Goal: Transaction & Acquisition: Book appointment/travel/reservation

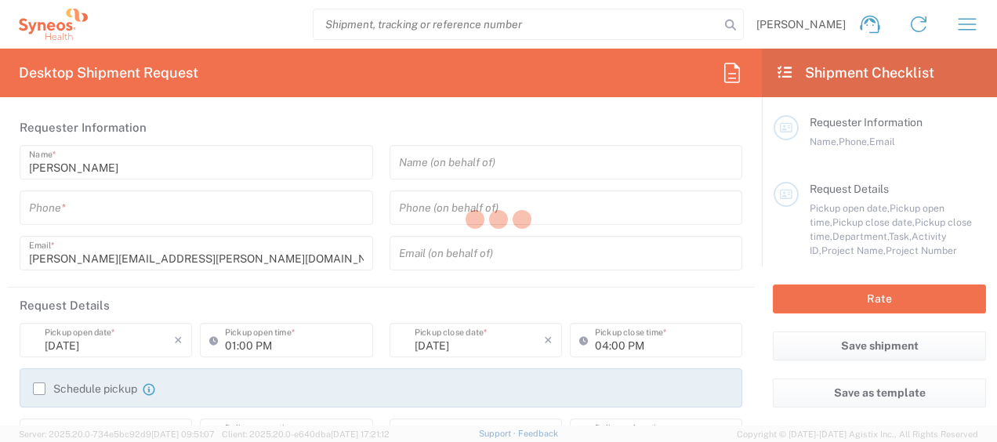
type input "3229"
type input "France"
type input "Syneos Health France SARL"
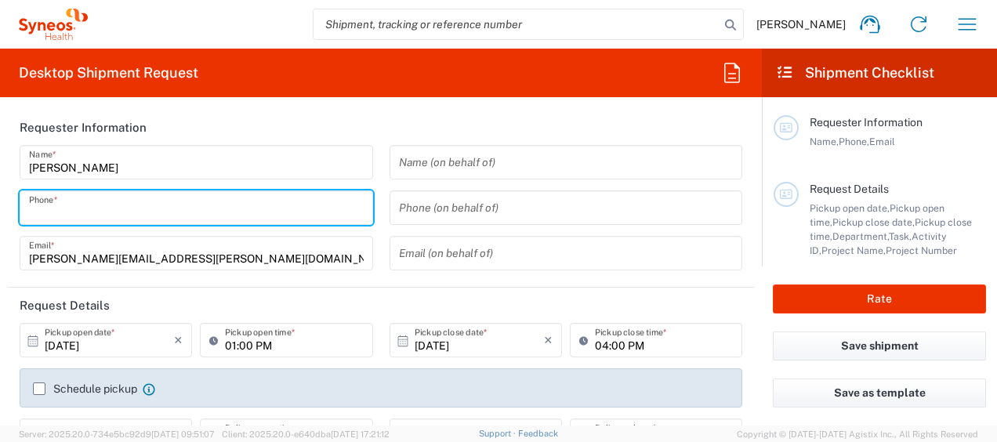
drag, startPoint x: 174, startPoint y: 208, endPoint x: 194, endPoint y: 215, distance: 21.6
click at [174, 208] on input "tel" at bounding box center [196, 207] width 335 height 27
type input "0621812058"
type input "stephanie.perrin@syneoshealth.com"
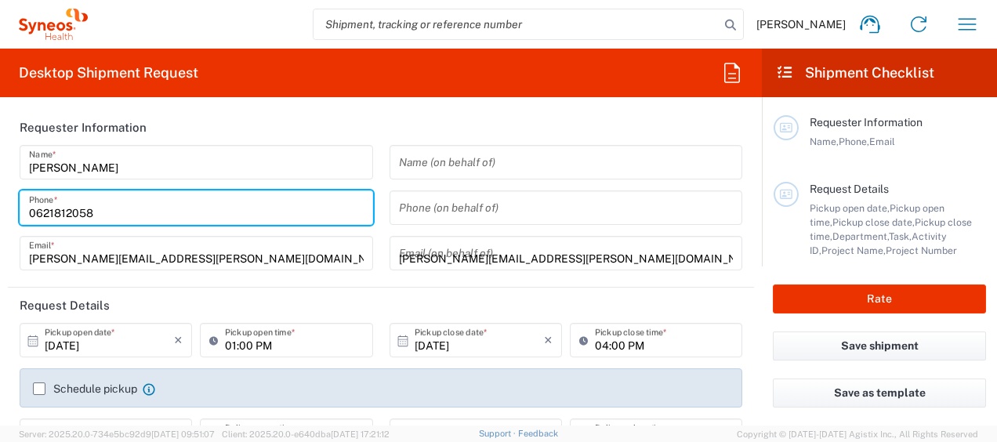
type input "SYNEOS HEALTH"
type input "0621812058"
type input "SYNEOS HEALTH"
type input "31 Rue Jules Testaud 33700 Mérignac"
type input "MERIGNAC"
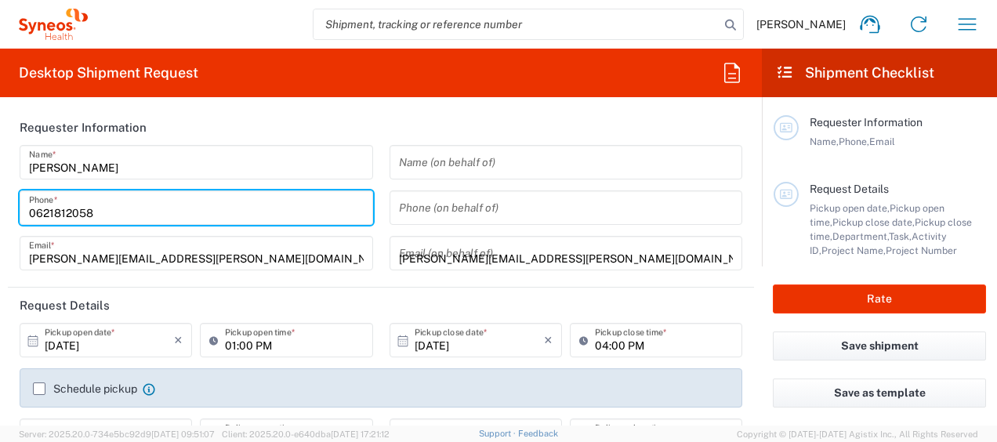
type input "33700"
type input "0621812058"
type input "stephanie.perrin@syneoshealth.com"
type input "Perrin, Stephanie"
click at [689, 309] on header "Request Details" at bounding box center [381, 305] width 746 height 35
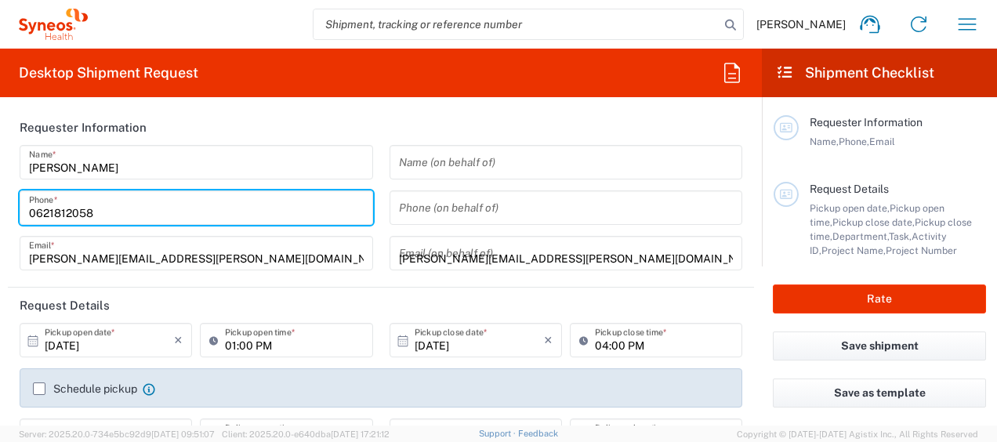
click at [799, 273] on div "Rate" at bounding box center [879, 298] width 235 height 65
click at [389, 255] on div "stephanie.perrin@syneoshealth.com Email (on behalf of)" at bounding box center [565, 253] width 353 height 34
click at [258, 21] on div "Stephanie Perrin Home Shipment estimator Shipment tracking Desktop shipment req…" at bounding box center [539, 24] width 903 height 38
click at [190, 218] on input "0621812058" at bounding box center [196, 207] width 335 height 27
click at [469, 280] on div "Name (on behalf of) Phone (on behalf of) stephanie.perrin@syneoshealth.com Emai…" at bounding box center [566, 213] width 370 height 136
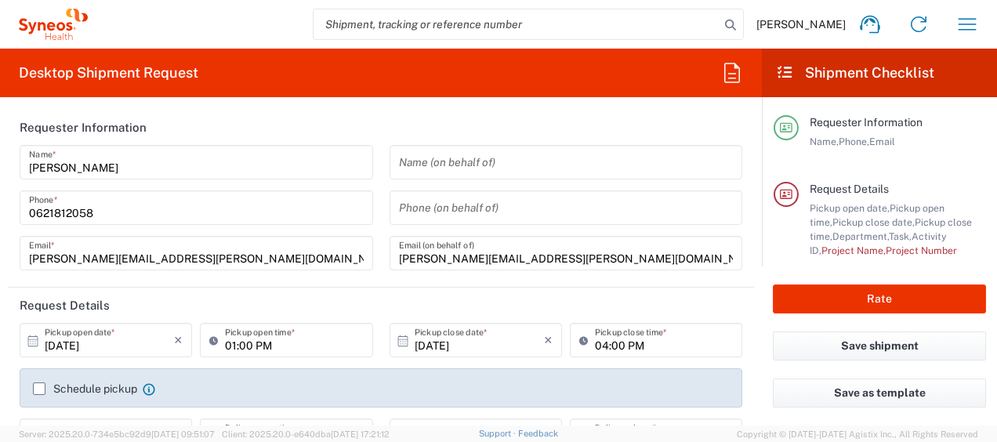
click at [546, 284] on agx-form-section "Requester Information Stephanie Perrin Name * 0621812058 Phone * stephanie.perr…" at bounding box center [381, 199] width 746 height 178
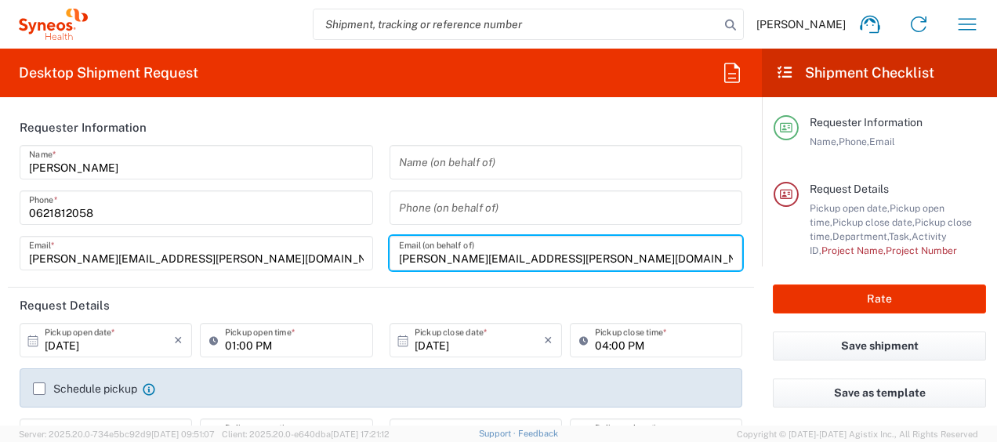
drag, startPoint x: 618, startPoint y: 260, endPoint x: 367, endPoint y: 252, distance: 250.9
click at [367, 252] on div "Stephanie Perrin Name * 0621812058 Phone * stephanie.perrin@syneoshealth.com Em…" at bounding box center [381, 213] width 739 height 136
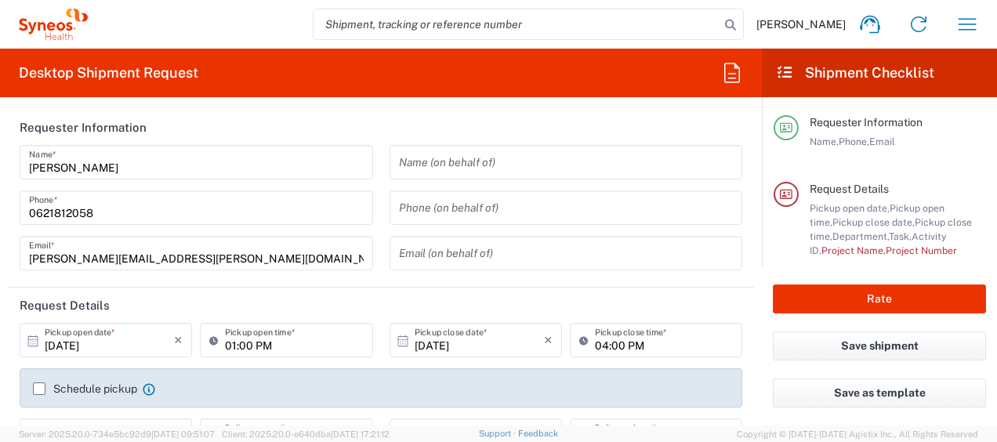
click at [346, 295] on header "Request Details" at bounding box center [381, 305] width 746 height 35
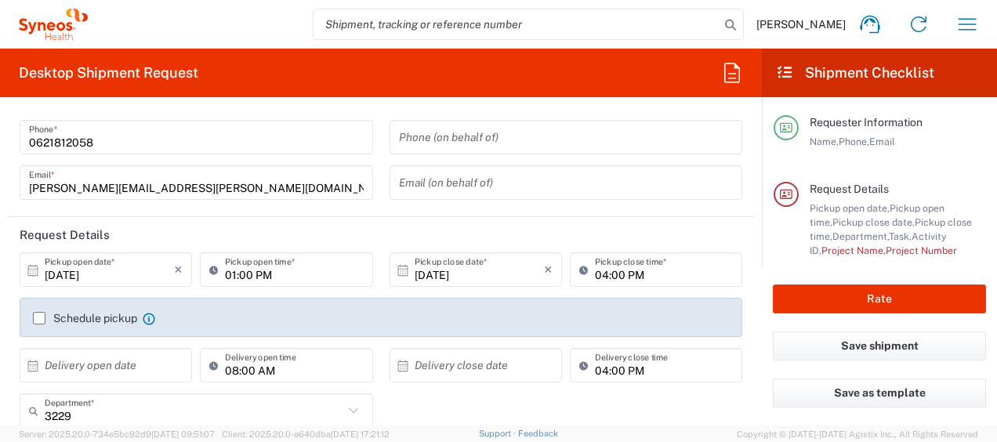
scroll to position [157, 0]
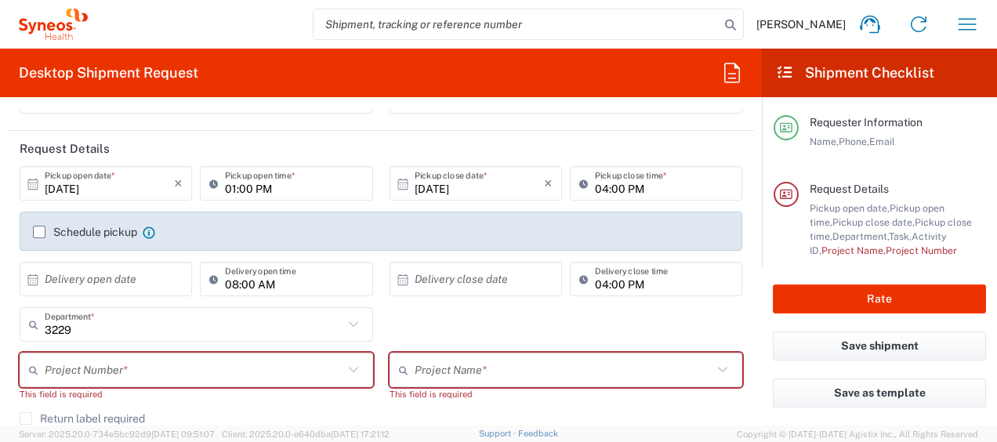
click at [69, 285] on input "text" at bounding box center [109, 279] width 129 height 27
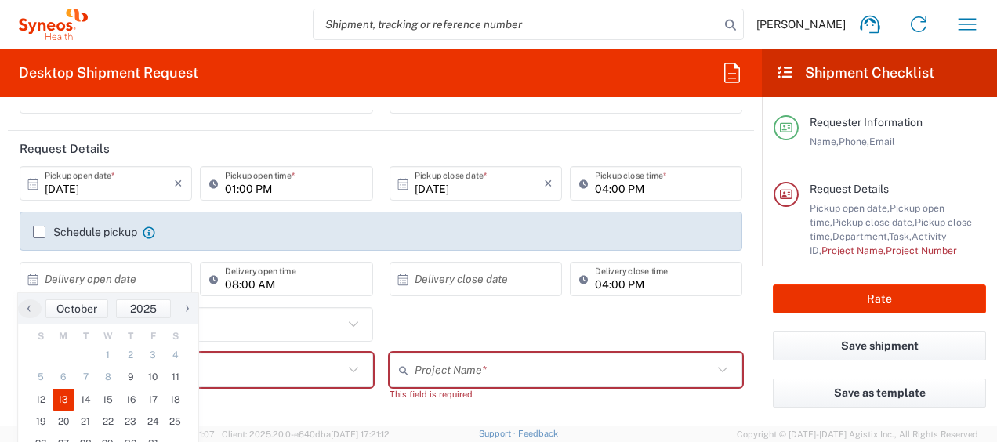
click at [64, 398] on span "13" at bounding box center [63, 400] width 23 height 22
type input "10/13/2025"
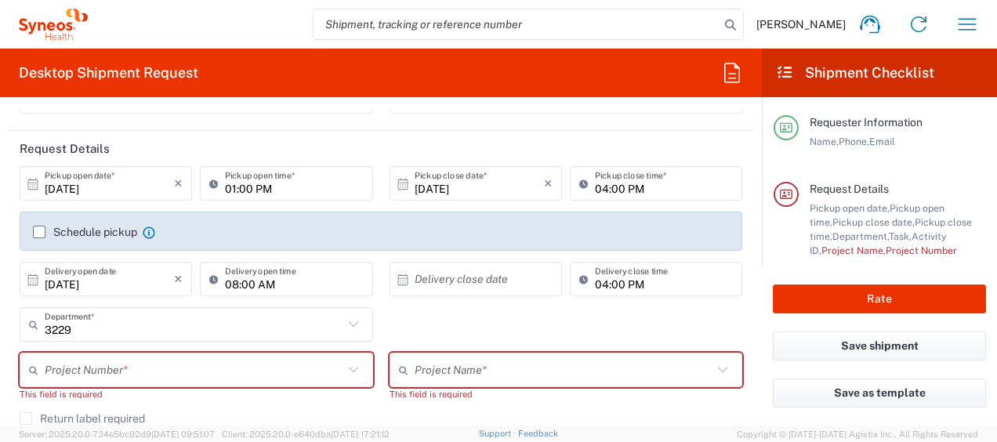
click at [505, 288] on input "text" at bounding box center [479, 279] width 129 height 27
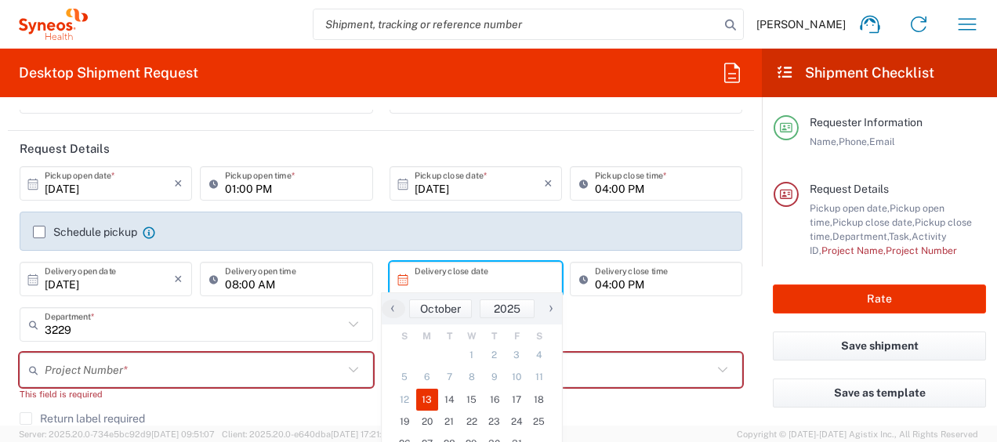
click at [428, 401] on span "13" at bounding box center [427, 400] width 23 height 22
type input "10/13/2025"
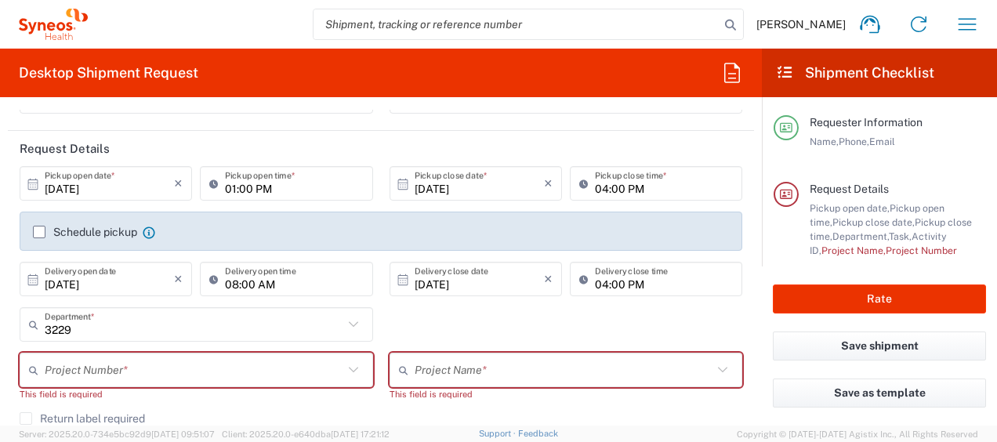
click at [171, 365] on input "text" at bounding box center [194, 370] width 299 height 27
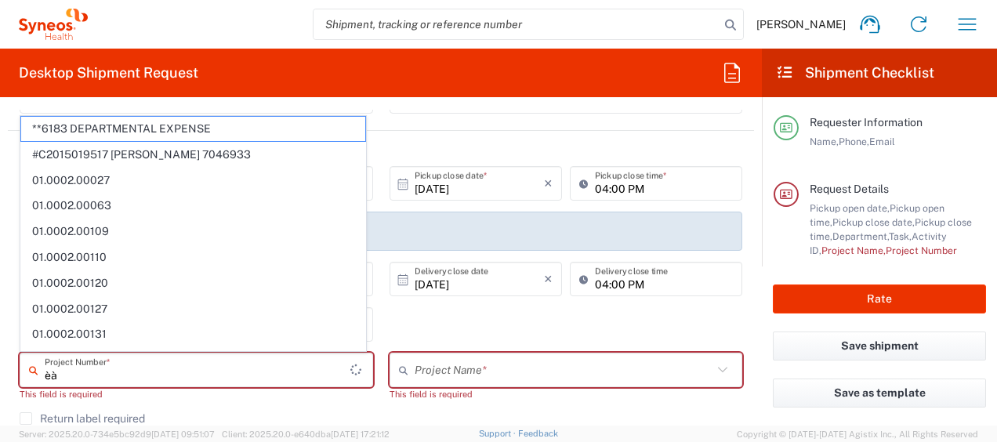
type input "è"
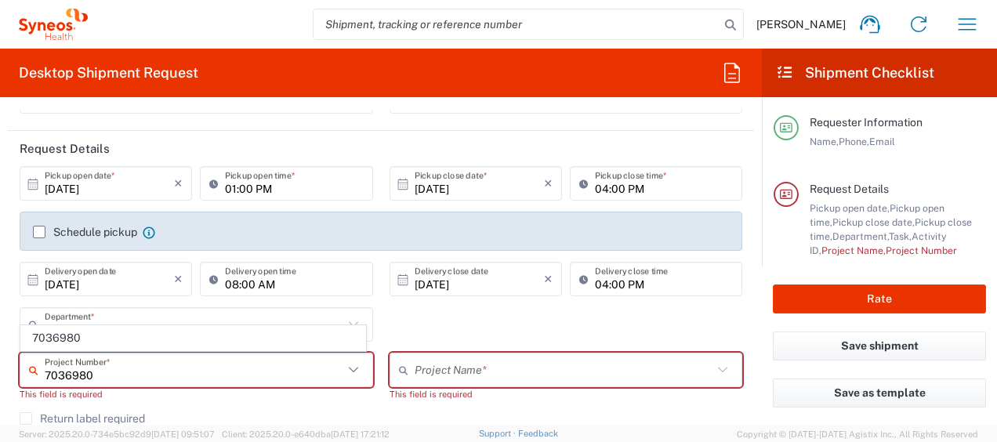
type input "7036980"
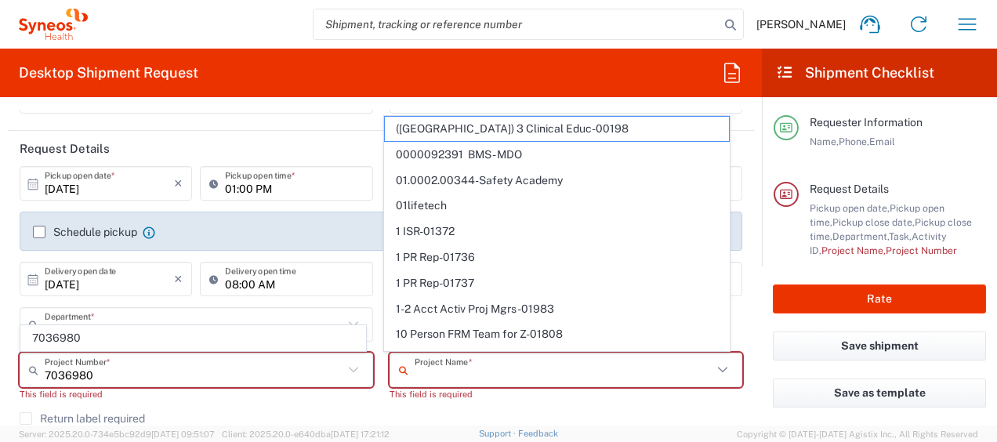
click at [441, 378] on input "text" at bounding box center [564, 370] width 299 height 27
click at [607, 412] on agx-checkbox-control "Return label required" at bounding box center [381, 418] width 722 height 13
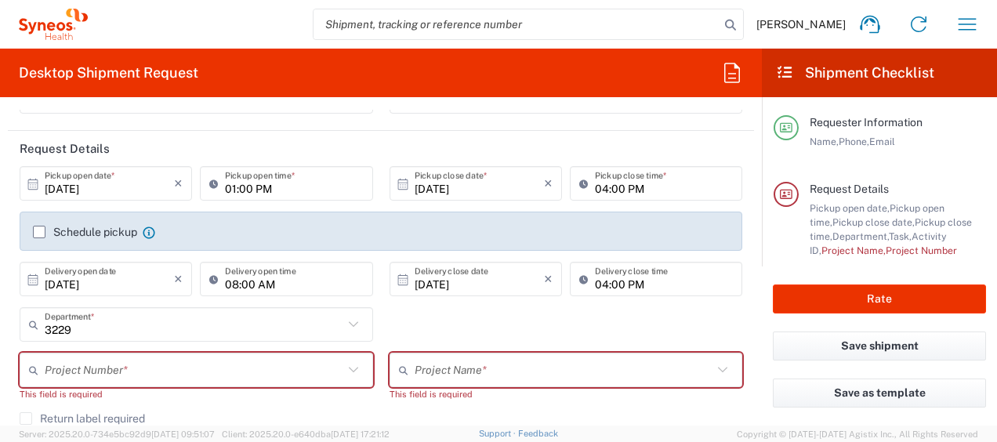
click at [564, 371] on input "text" at bounding box center [564, 370] width 299 height 27
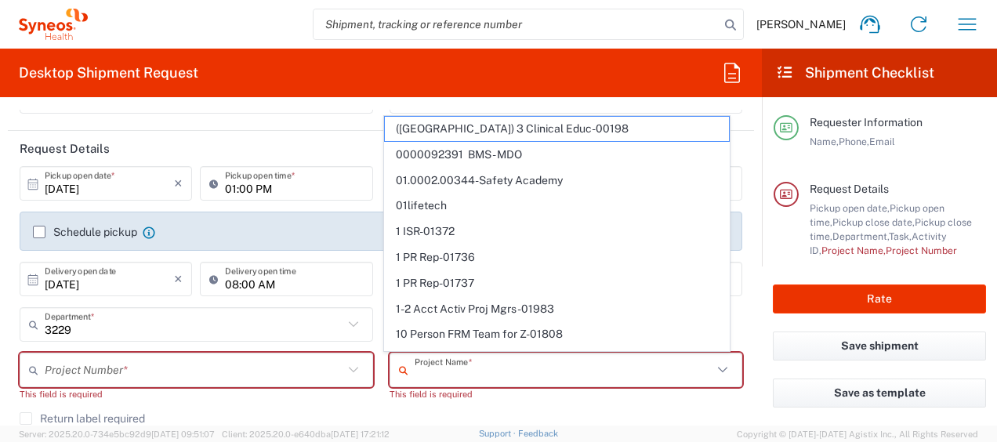
click at [315, 369] on input "text" at bounding box center [194, 370] width 299 height 27
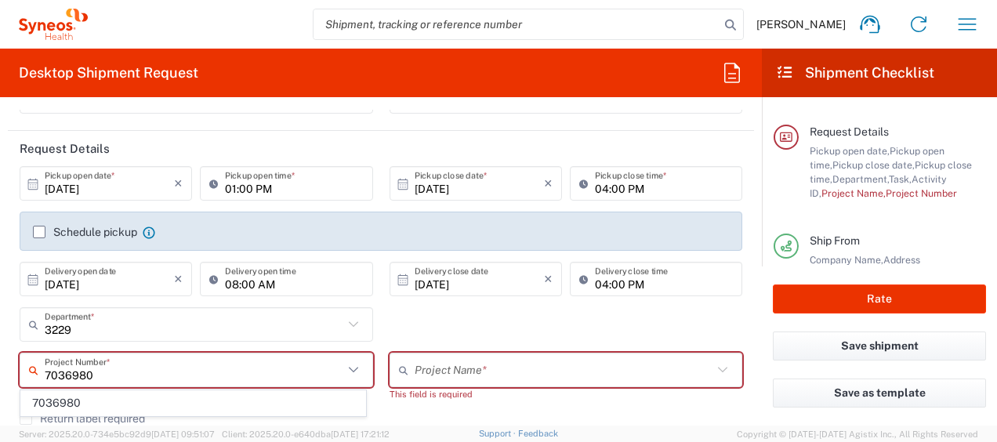
scroll to position [73, 0]
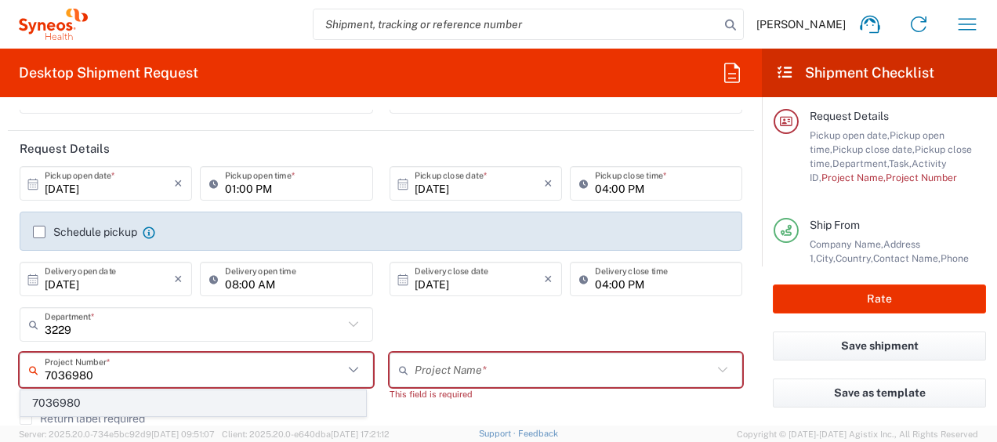
type input "7036980"
click at [320, 400] on span "7036980" at bounding box center [193, 403] width 344 height 24
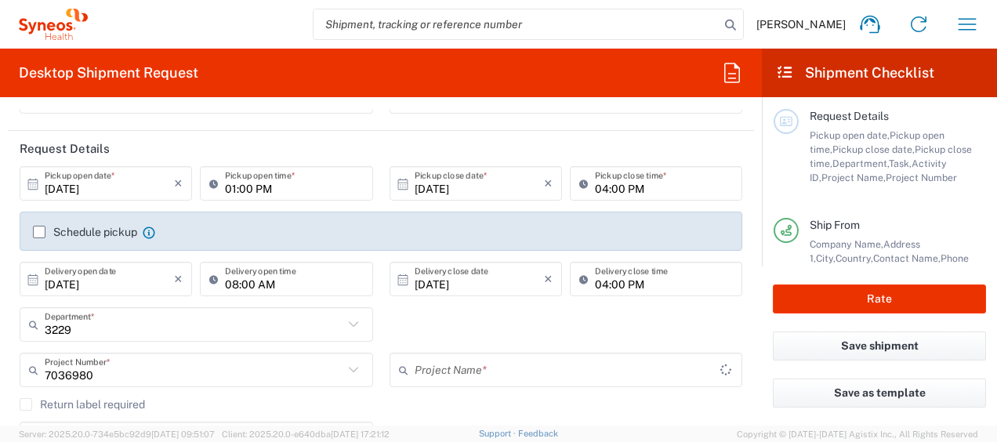
type input "Alexion 7036980"
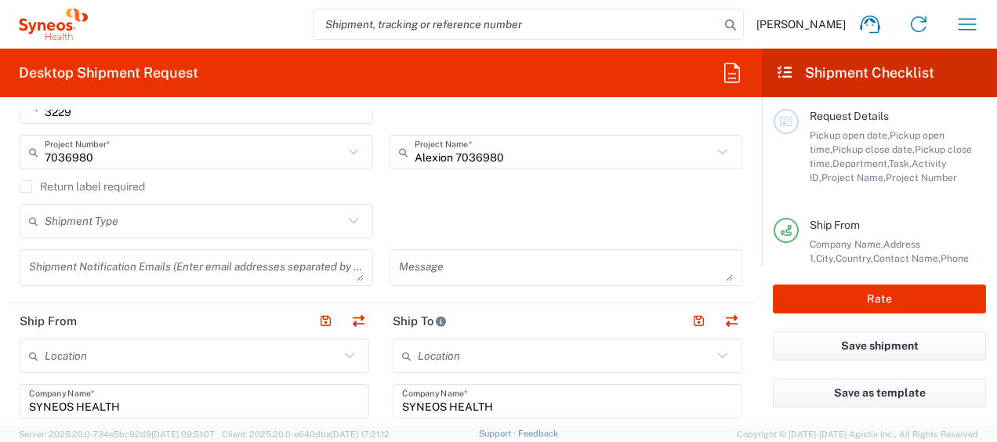
scroll to position [392, 0]
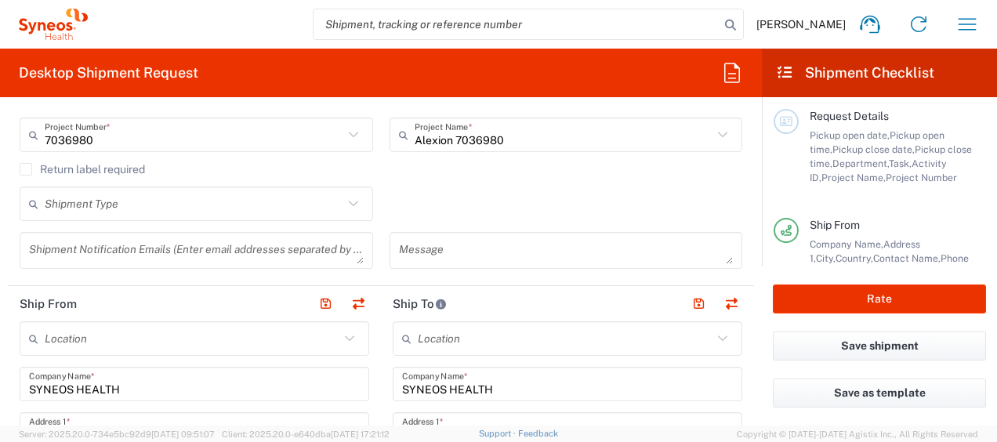
click at [207, 206] on input "text" at bounding box center [194, 203] width 299 height 27
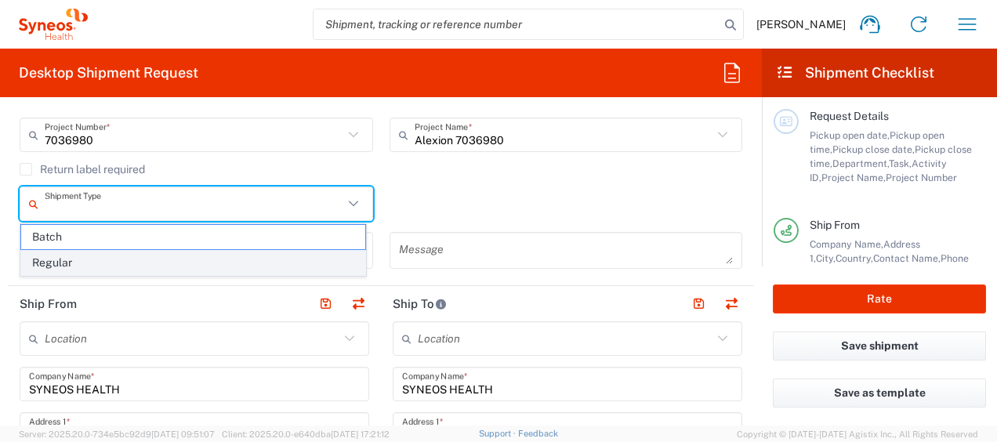
click at [211, 262] on span "Regular" at bounding box center [193, 263] width 344 height 24
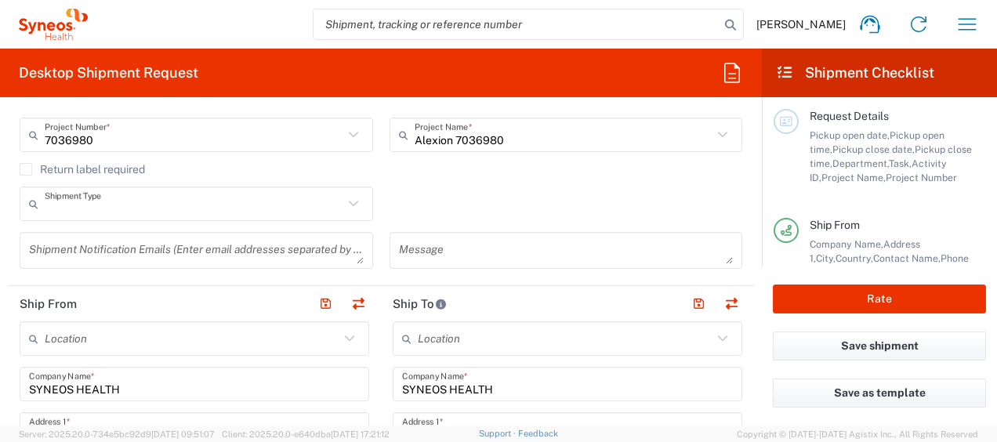
type input "Regular"
click at [541, 216] on div "Regular Shipment Type Batch Regular" at bounding box center [381, 208] width 739 height 45
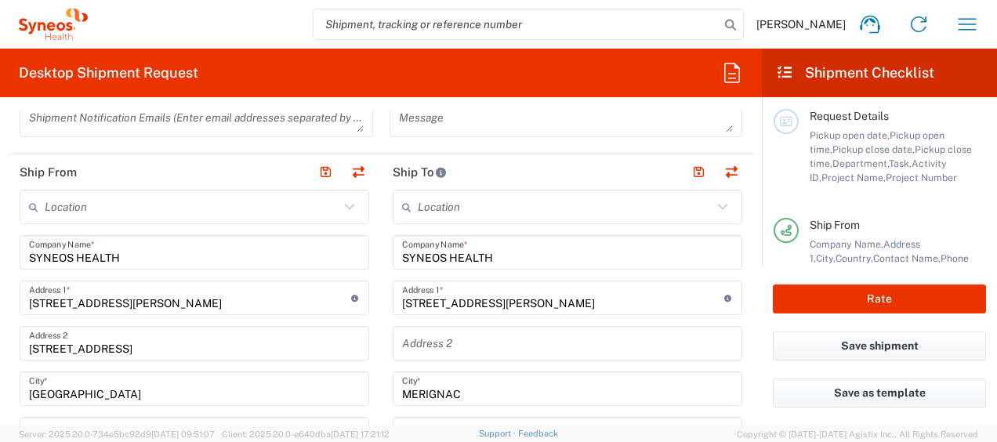
scroll to position [548, 0]
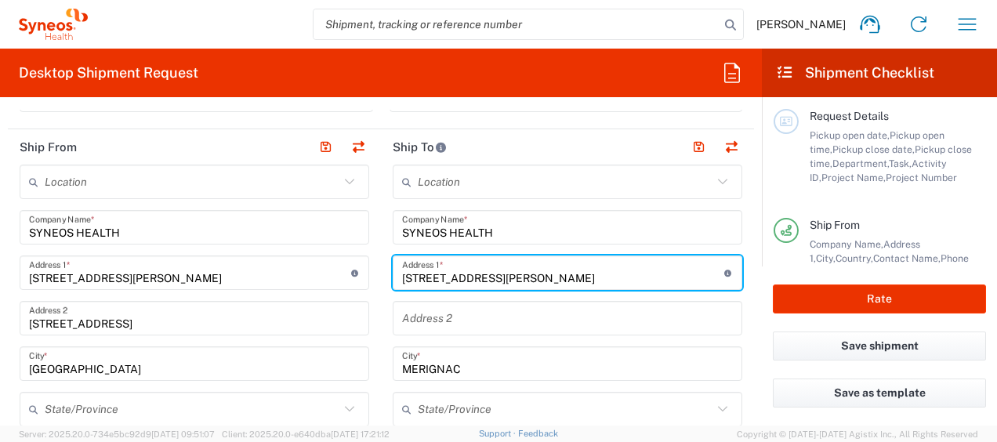
drag, startPoint x: 510, startPoint y: 274, endPoint x: 556, endPoint y: 274, distance: 45.4
click at [556, 274] on input "31 Rue Jules Testaud 3370" at bounding box center [563, 272] width 322 height 27
type input "31 Rue Jules Testaud"
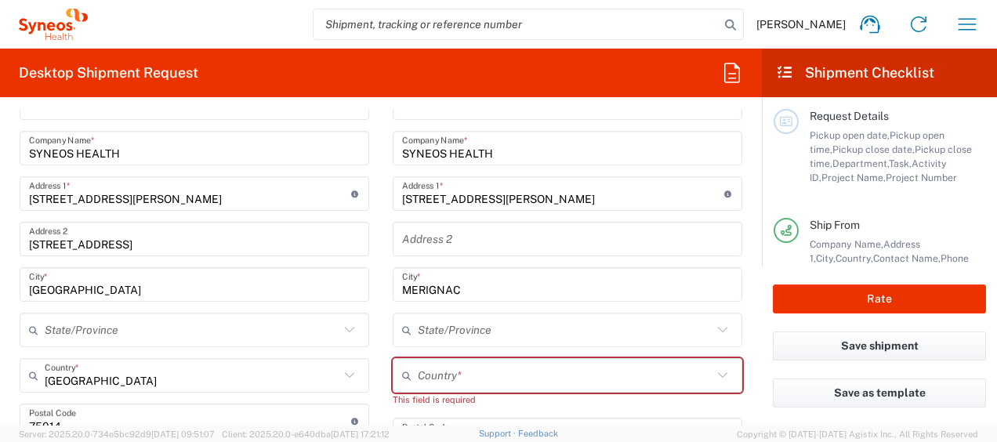
scroll to position [705, 0]
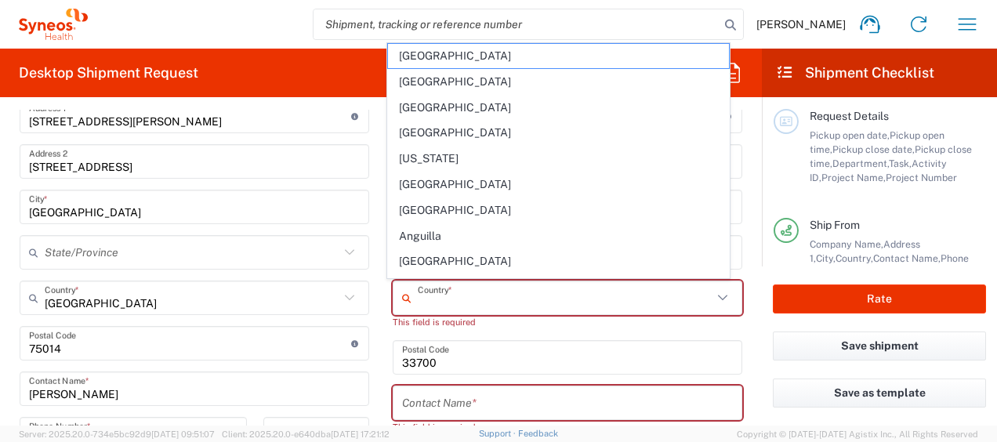
click at [472, 301] on input "text" at bounding box center [565, 297] width 295 height 27
type input "France"
type input "Yes"
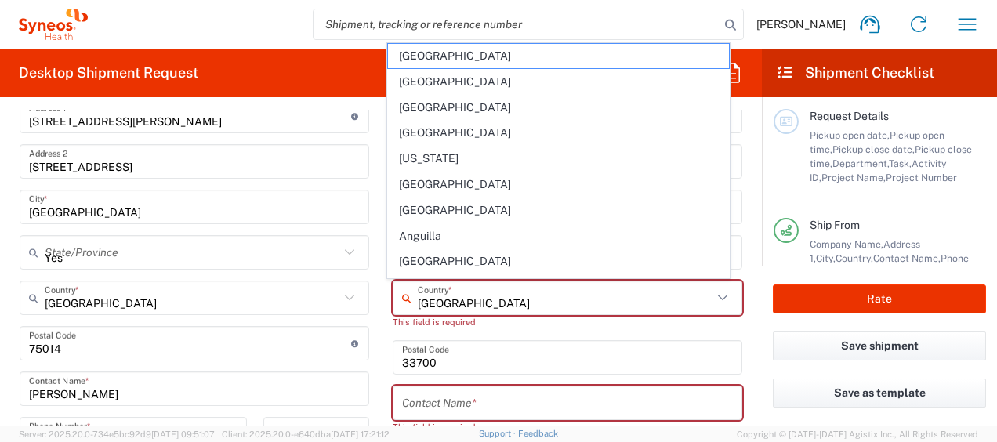
click at [486, 400] on input "text" at bounding box center [567, 402] width 331 height 27
click at [485, 401] on input "text" at bounding box center [567, 402] width 331 height 27
click at [694, 326] on div "This field is required" at bounding box center [567, 322] width 349 height 14
click at [372, 366] on main "Location Addison Whitney LLC-Morrisvile NC US Barcelona-Syneos Health BioSector…" at bounding box center [194, 382] width 373 height 749
click at [863, 210] on div "Request Details Pickup open date, Pickup open time, Pickup close date, Pickup c…" at bounding box center [879, 163] width 212 height 109
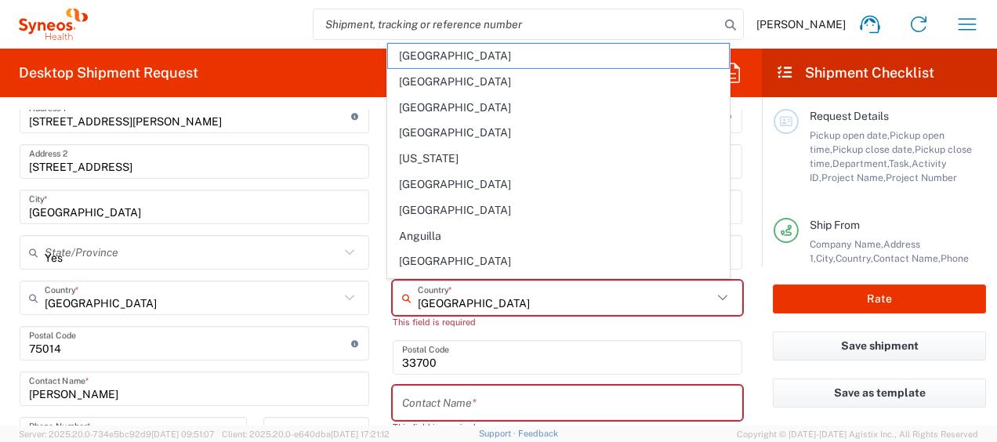
click at [491, 299] on input "France" at bounding box center [565, 297] width 295 height 27
click at [367, 334] on main "Location Addison Whitney LLC-Morrisvile NC US Barcelona-Syneos Health BioSector…" at bounding box center [194, 382] width 373 height 749
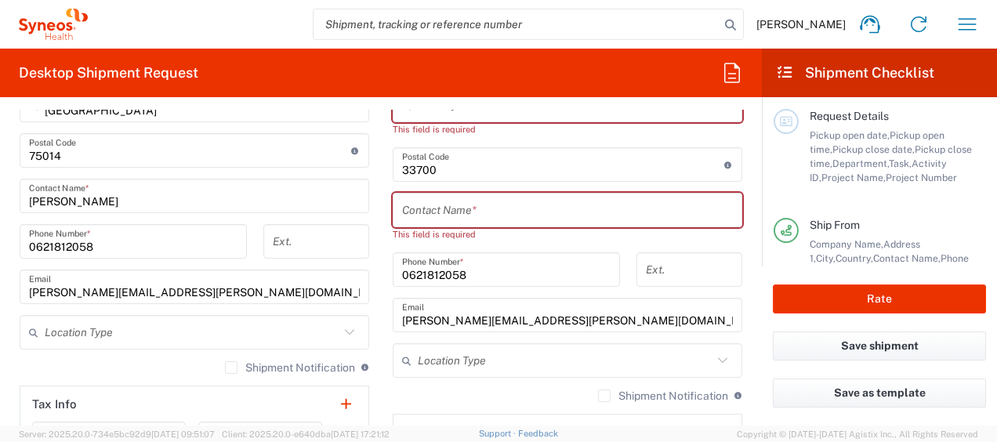
scroll to position [784, 0]
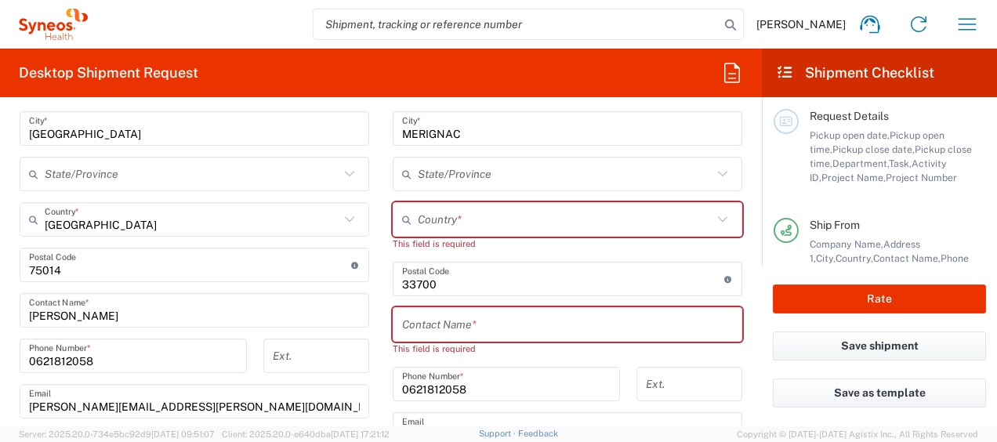
click at [473, 315] on input "text" at bounding box center [567, 324] width 331 height 27
type input "s"
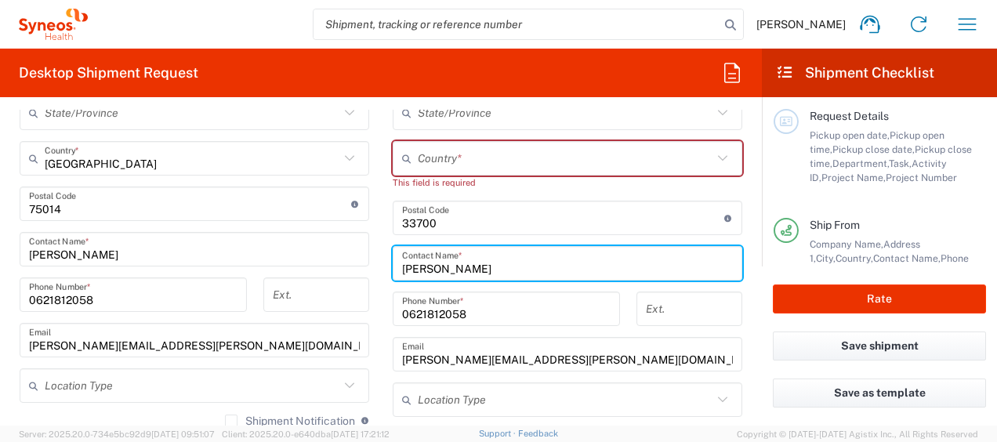
scroll to position [846, 0]
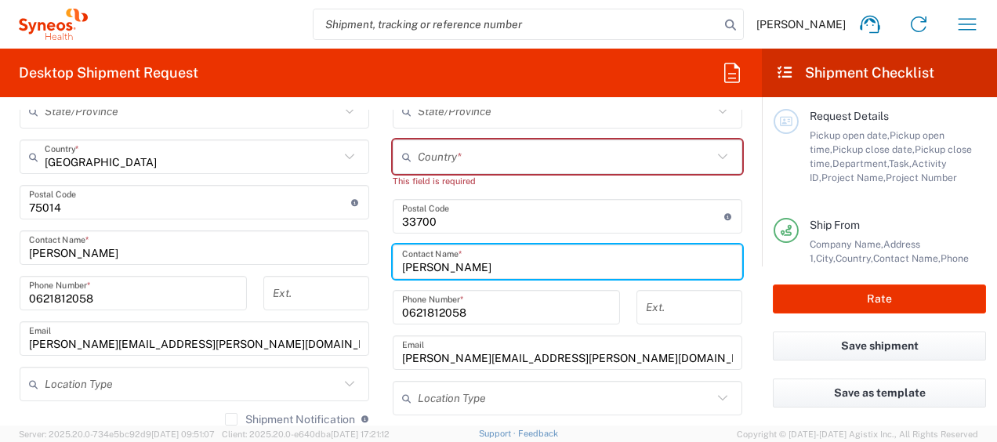
type input "Stephanie PERRIN"
click at [621, 158] on input "text" at bounding box center [565, 156] width 295 height 27
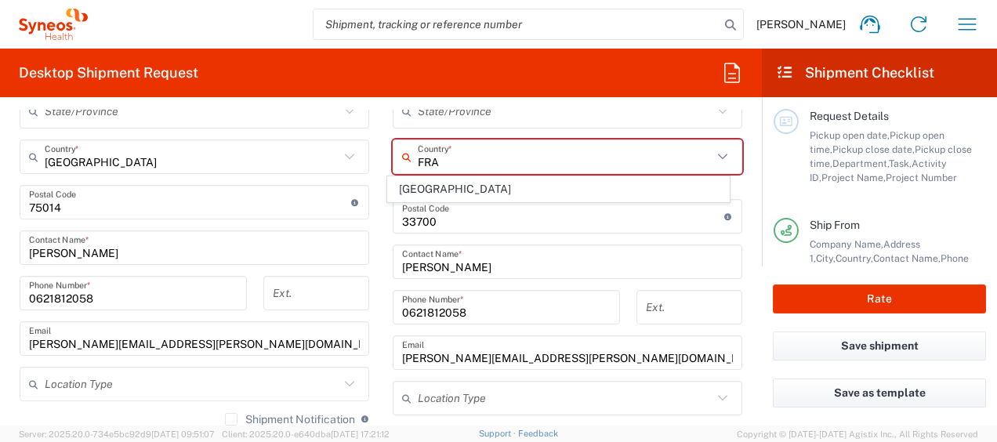
type input "FRA"
click at [740, 292] on main "Location Addison Whitney LLC-Morrisvile NC US Barcelona-Syneos Health BioSector…" at bounding box center [567, 203] width 373 height 672
click at [668, 157] on input "text" at bounding box center [565, 156] width 295 height 27
type input "fra"
click at [740, 307] on main "Location Addison Whitney LLC-Morrisvile NC US Barcelona-Syneos Health BioSector…" at bounding box center [567, 203] width 373 height 672
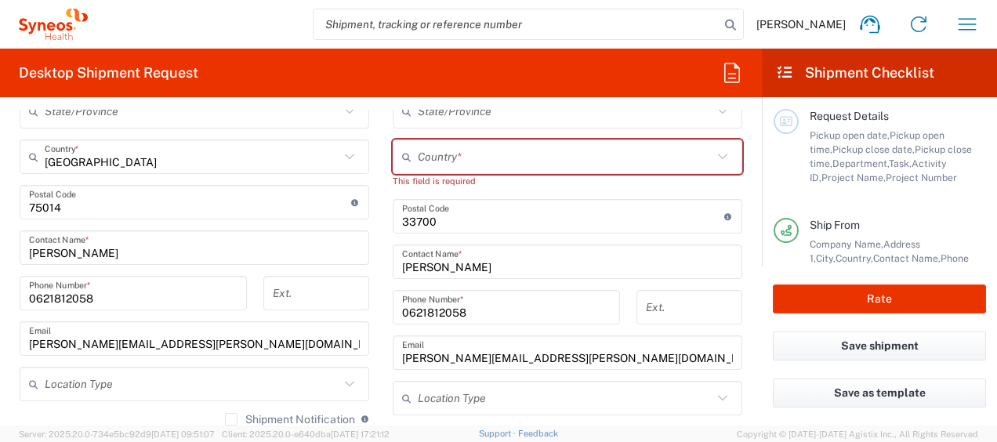
click at [592, 160] on input "text" at bounding box center [565, 156] width 295 height 27
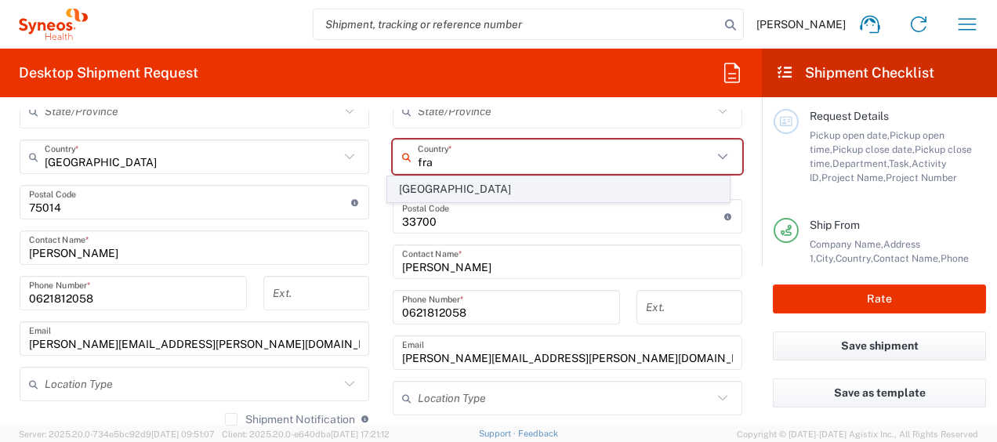
click at [434, 186] on span "France" at bounding box center [558, 189] width 340 height 24
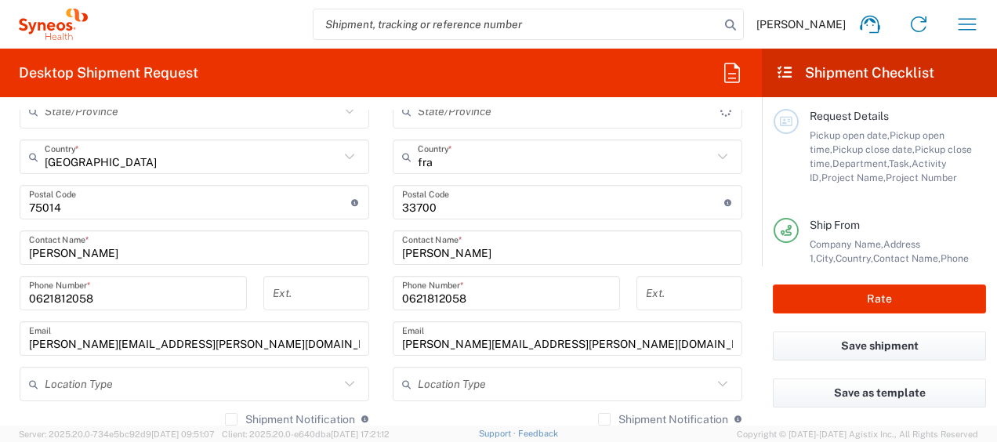
type input "France"
click at [867, 208] on div "Request Details Pickup open date, Pickup open time, Pickup close date, Pickup c…" at bounding box center [879, 163] width 212 height 109
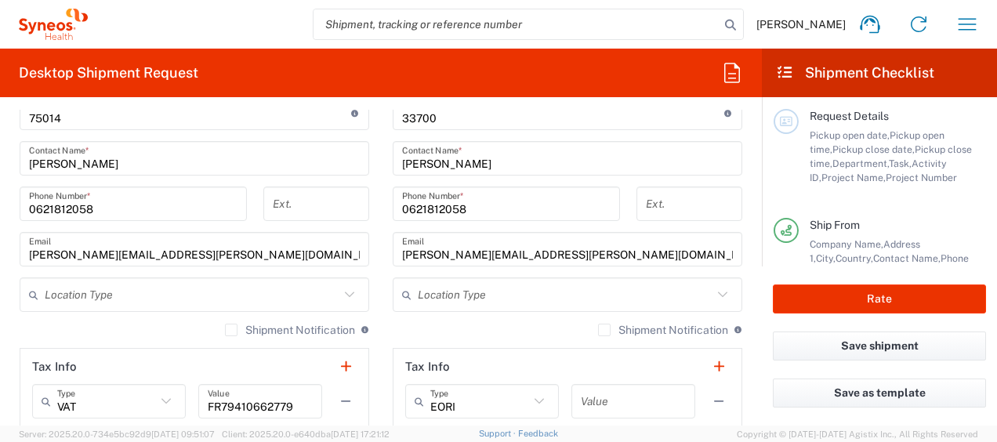
scroll to position [1008, 0]
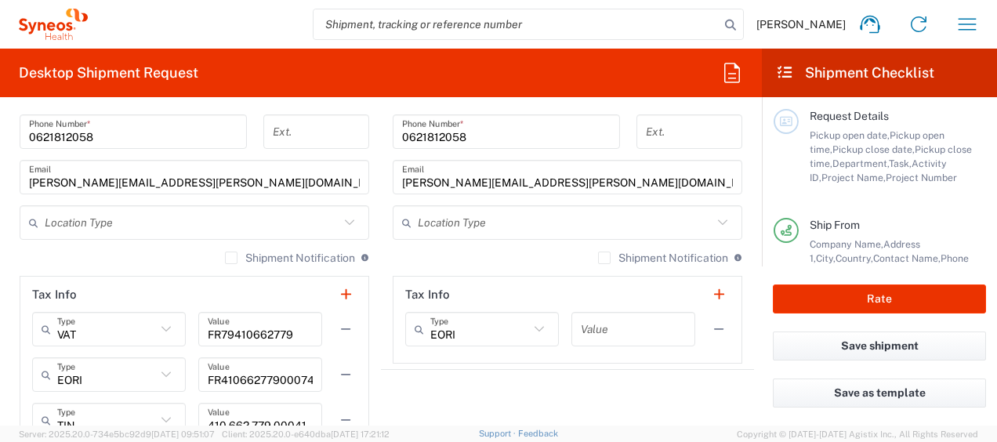
click at [713, 226] on icon at bounding box center [722, 222] width 20 height 20
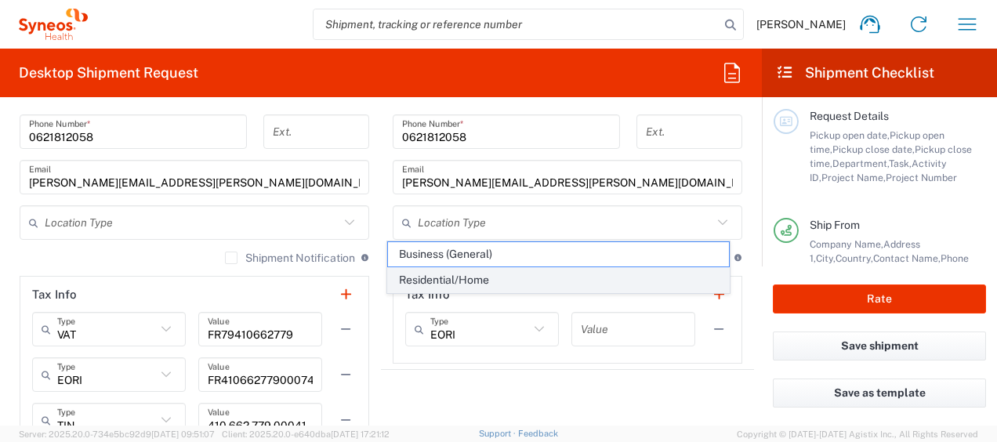
click at [643, 274] on span "Residential/Home" at bounding box center [558, 280] width 340 height 24
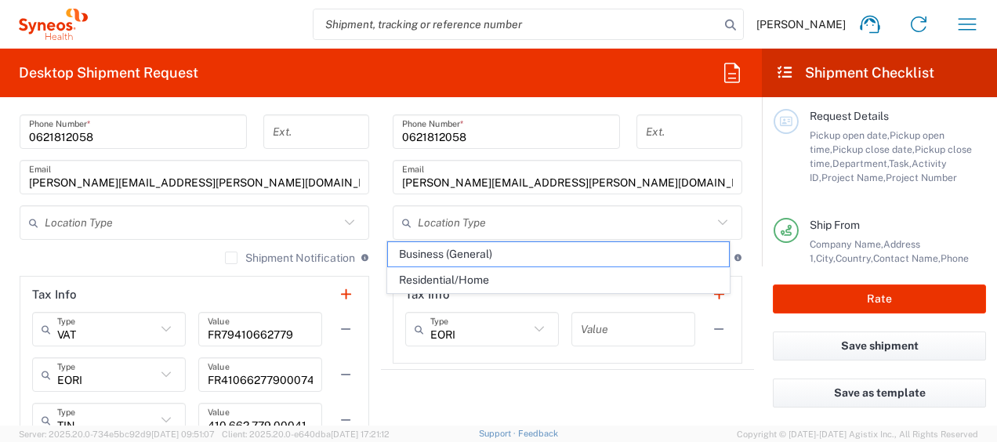
type input "Residential/Home"
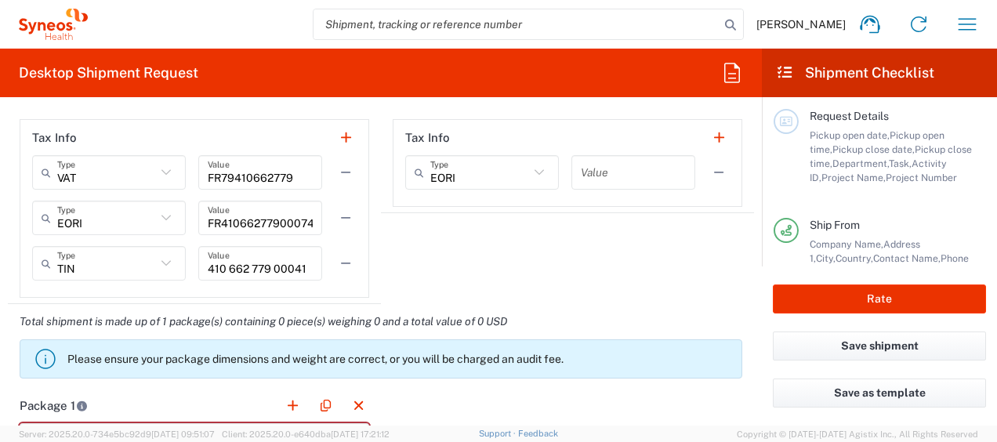
scroll to position [1321, 0]
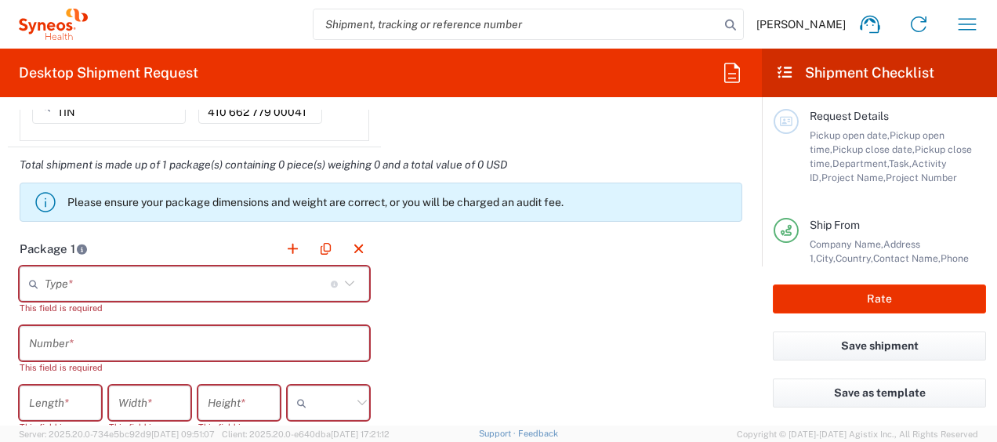
click at [343, 281] on icon at bounding box center [349, 283] width 20 height 20
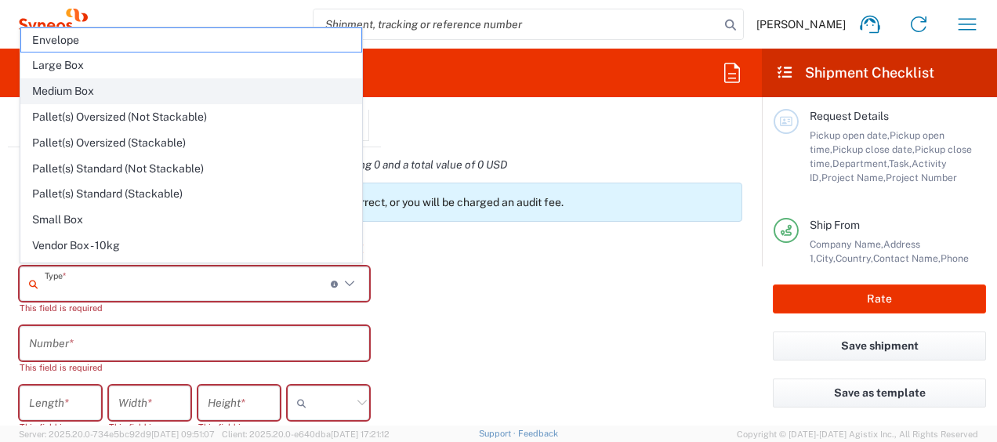
click at [241, 96] on span "Medium Box" at bounding box center [191, 91] width 340 height 24
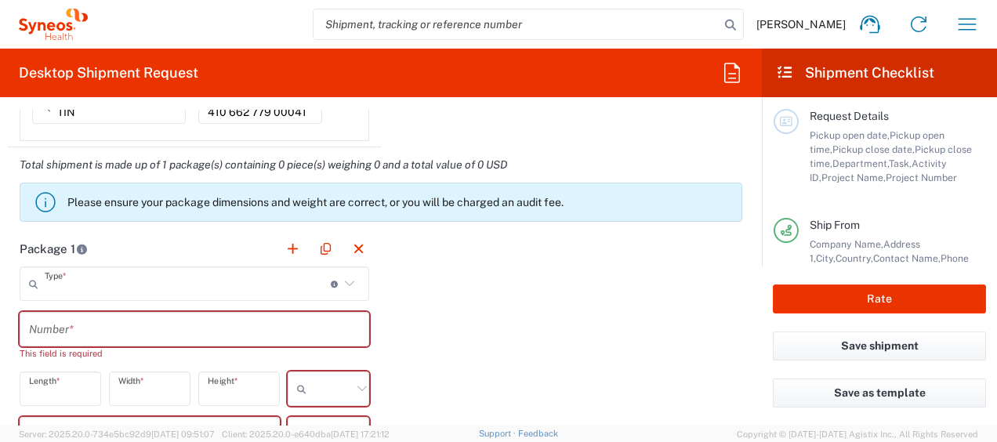
type input "Medium Box"
type input "13"
type input "11.5"
type input "2.5"
type input "in"
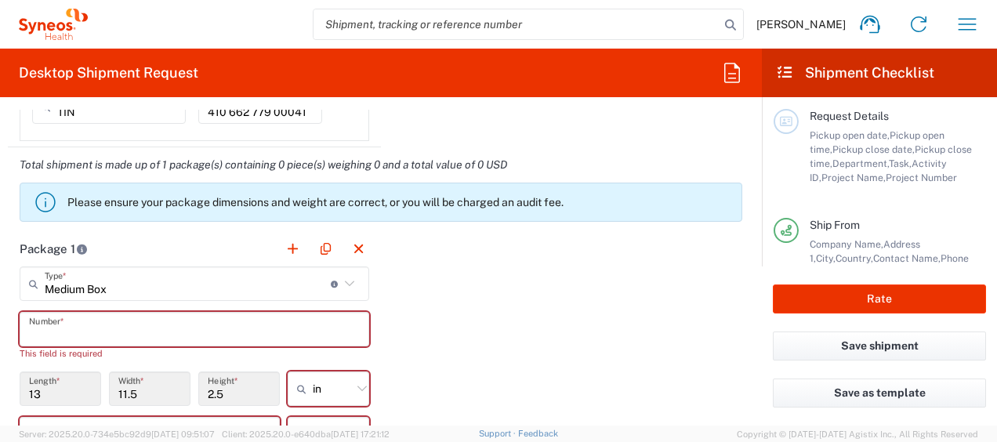
click at [310, 330] on input "text" at bounding box center [194, 329] width 331 height 27
type input "&"
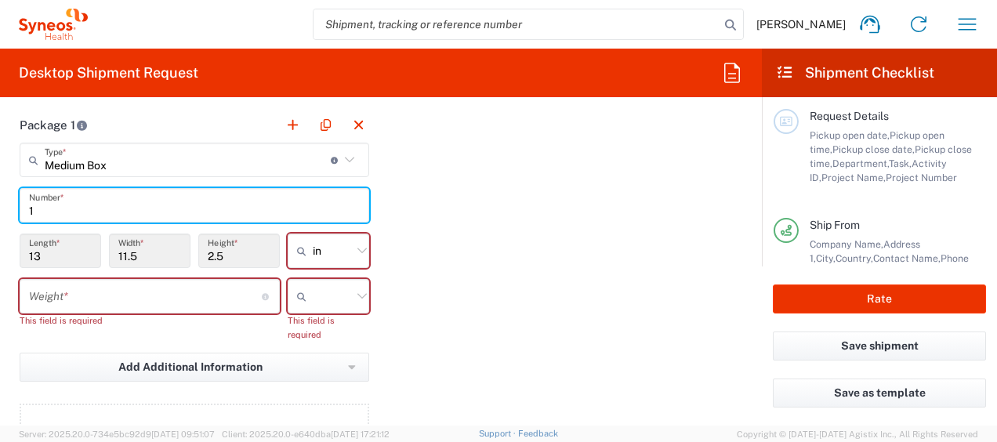
scroll to position [1556, 0]
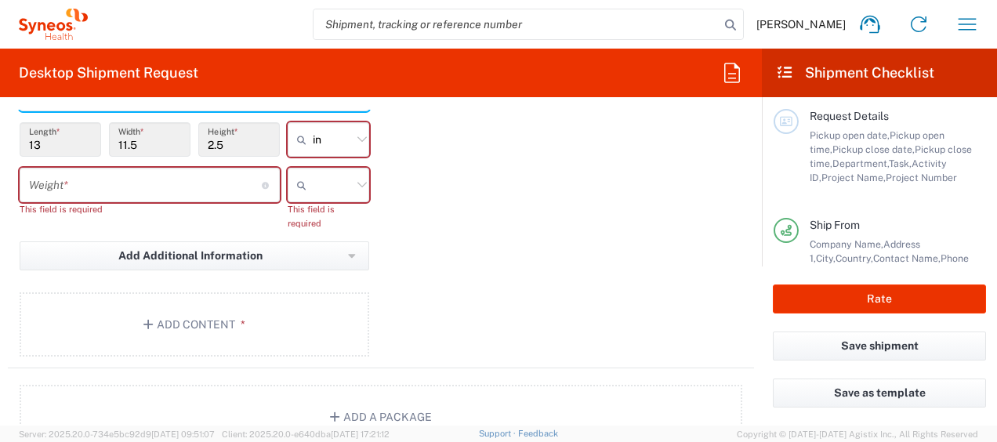
type input "1"
click at [156, 190] on input "number" at bounding box center [145, 185] width 233 height 27
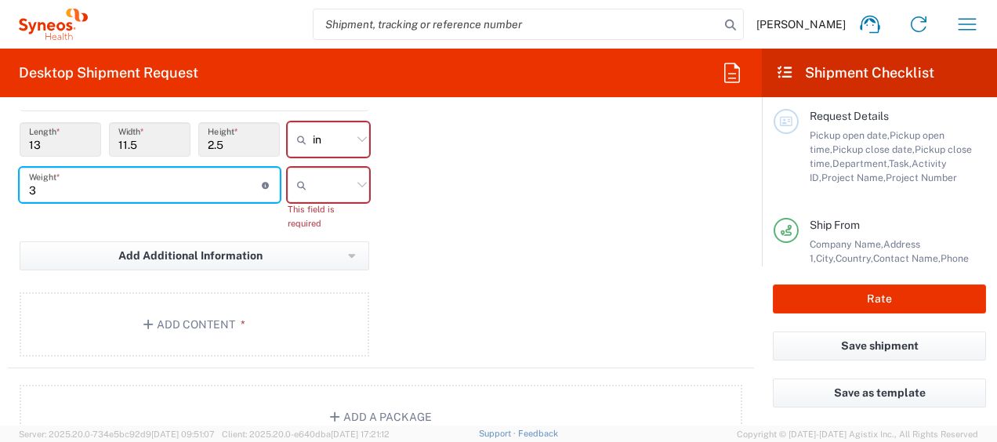
type input "3"
click at [439, 240] on div "Package 1 Medium Box Type * Material used to package goods Envelope Large Box M…" at bounding box center [381, 182] width 746 height 372
click at [330, 138] on input "in" at bounding box center [332, 139] width 39 height 25
click at [359, 139] on icon at bounding box center [362, 139] width 20 height 20
click at [354, 136] on icon at bounding box center [362, 139] width 20 height 20
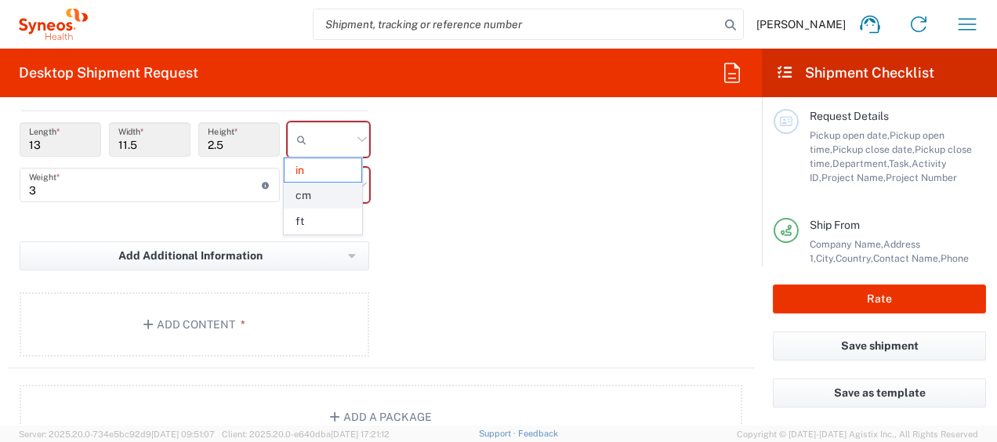
click at [319, 191] on span "cm" at bounding box center [322, 195] width 77 height 24
click at [393, 189] on div "Package 1 Medium Box Type * Material used to package goods Envelope Large Box M…" at bounding box center [381, 182] width 746 height 372
type input "33.02"
type input "29.21"
type input "6.35"
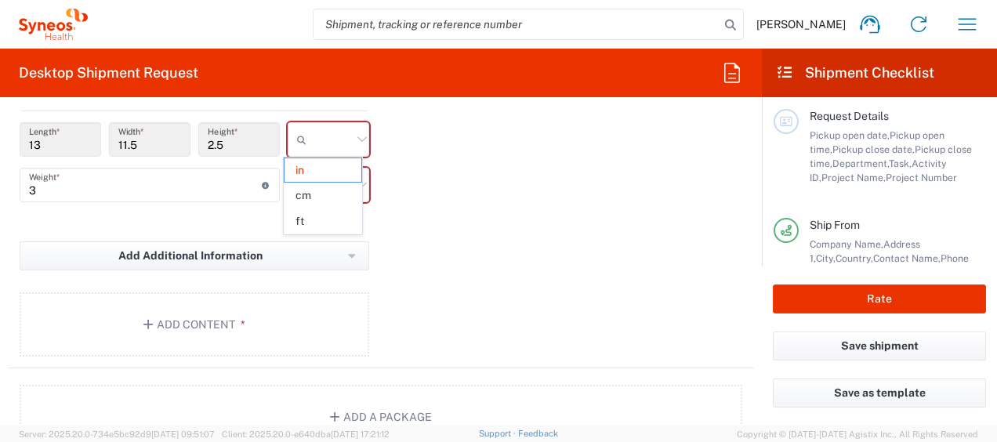
type input "cm"
click at [329, 183] on input "text" at bounding box center [332, 184] width 39 height 25
drag, startPoint x: 324, startPoint y: 216, endPoint x: 429, endPoint y: 228, distance: 105.7
click at [325, 216] on span "kgs" at bounding box center [322, 216] width 77 height 24
click at [429, 228] on div "Package 1 Medium Box Type * Material used to package goods Envelope Large Box M…" at bounding box center [381, 182] width 746 height 372
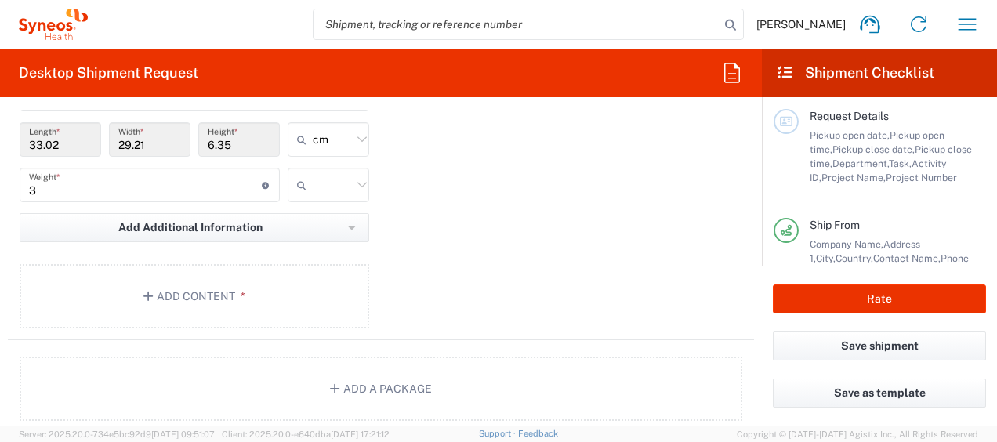
type input "kgs"
click at [212, 294] on button "Add Content *" at bounding box center [194, 296] width 349 height 64
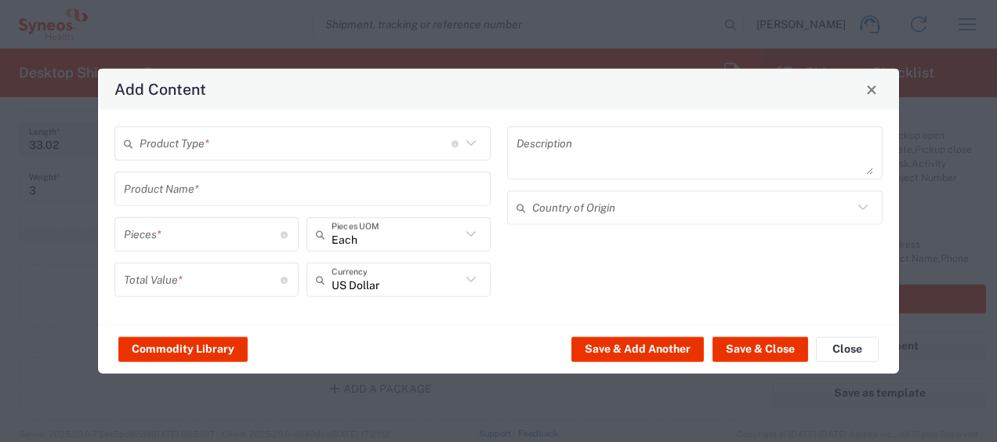
drag, startPoint x: 473, startPoint y: 147, endPoint x: 423, endPoint y: 149, distance: 50.2
click at [472, 147] on icon at bounding box center [471, 143] width 20 height 20
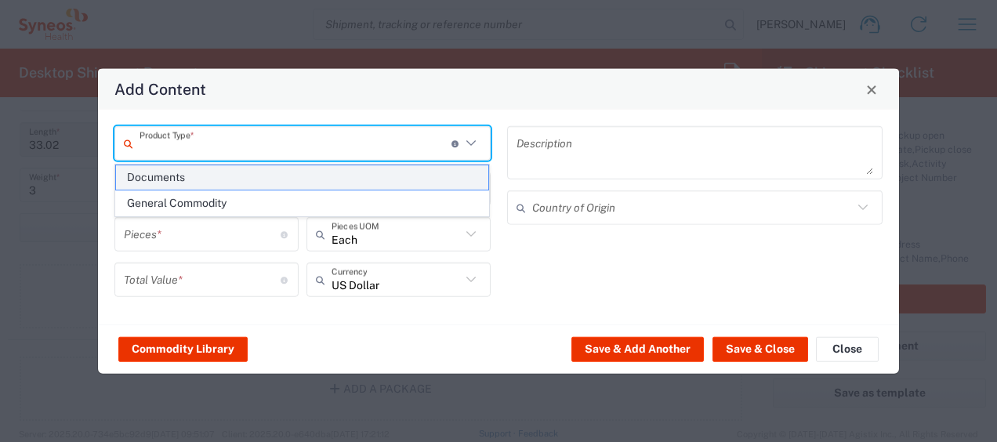
click at [357, 182] on span "Documents" at bounding box center [302, 177] width 373 height 24
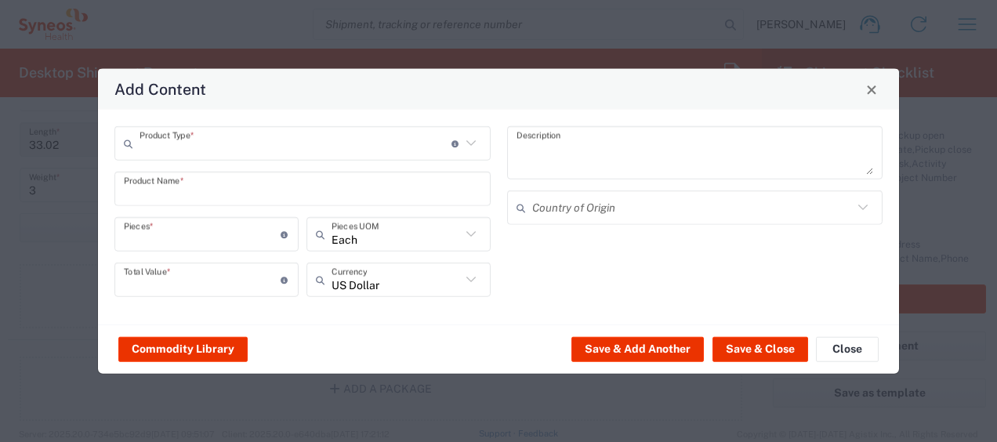
type input "Documents"
type input "1"
type textarea "Documents"
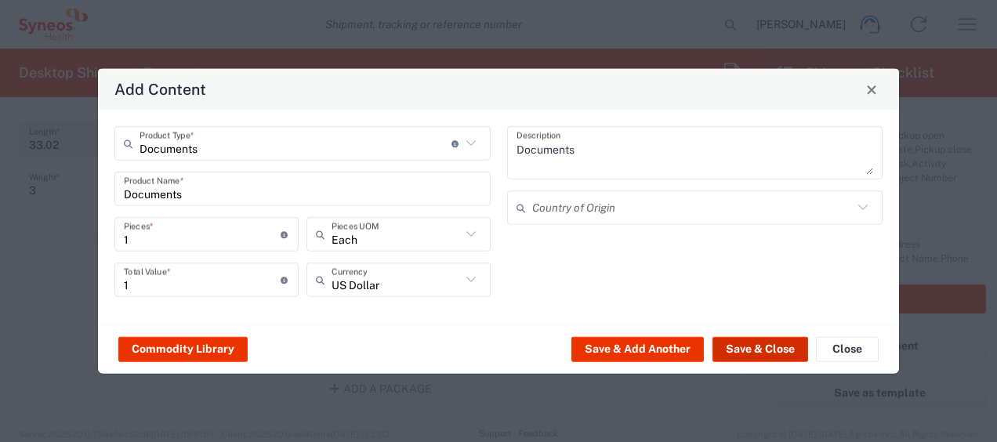
click at [768, 344] on button "Save & Close" at bounding box center [760, 348] width 96 height 25
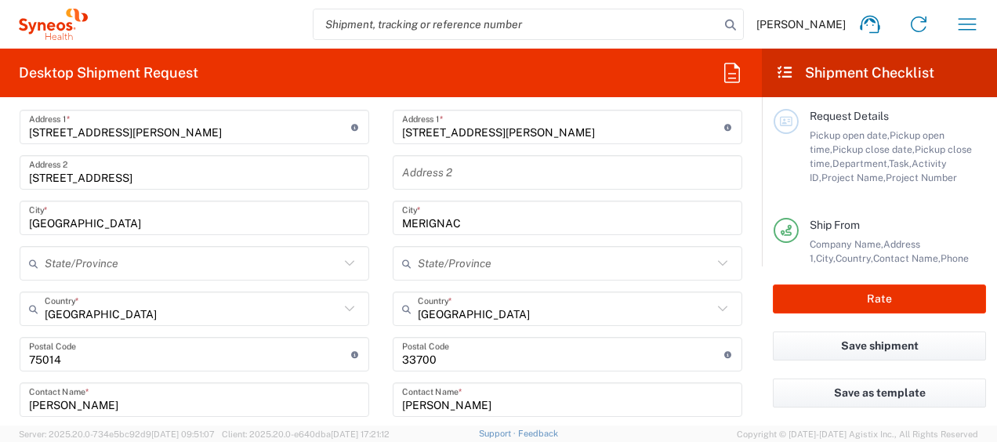
scroll to position [929, 0]
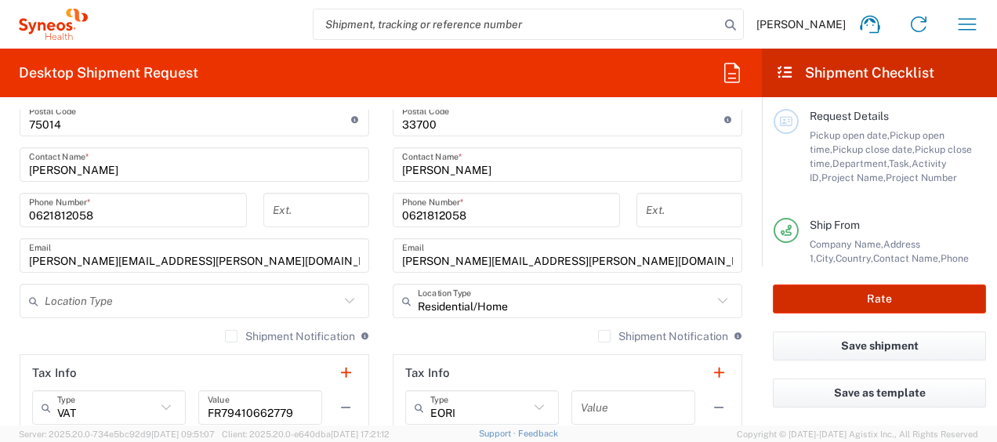
drag, startPoint x: 859, startPoint y: 300, endPoint x: 617, endPoint y: 290, distance: 242.3
click at [859, 299] on button "Rate" at bounding box center [879, 298] width 213 height 29
type input "7036980"
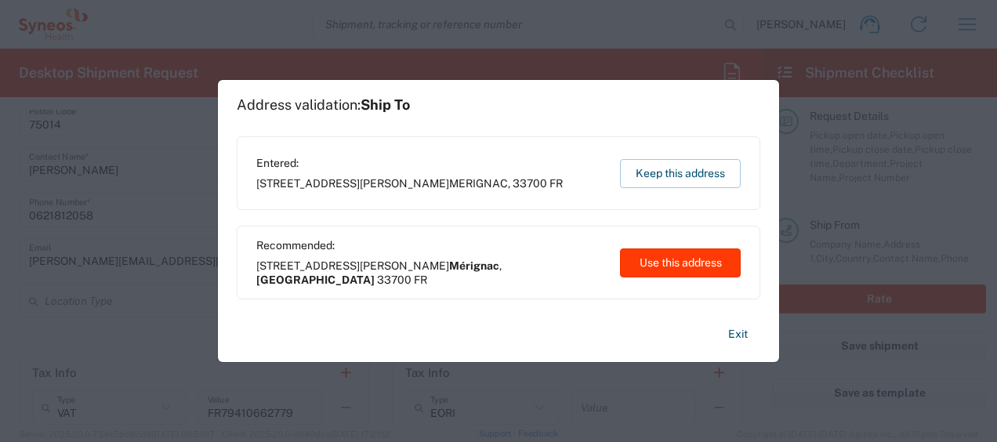
click at [689, 265] on button "Use this address" at bounding box center [680, 262] width 121 height 29
type input "Mérignac"
type input "Nouvelle-Aquitaine"
type input "France"
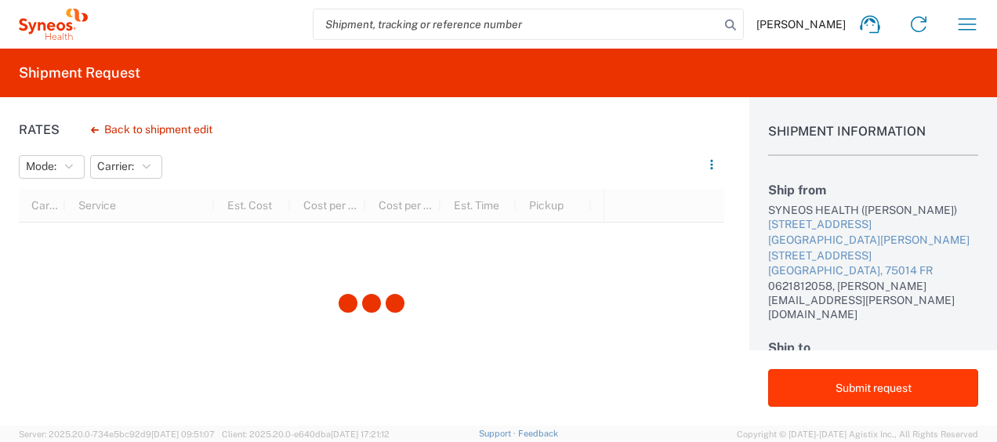
click at [878, 390] on button "Submit request" at bounding box center [873, 388] width 210 height 38
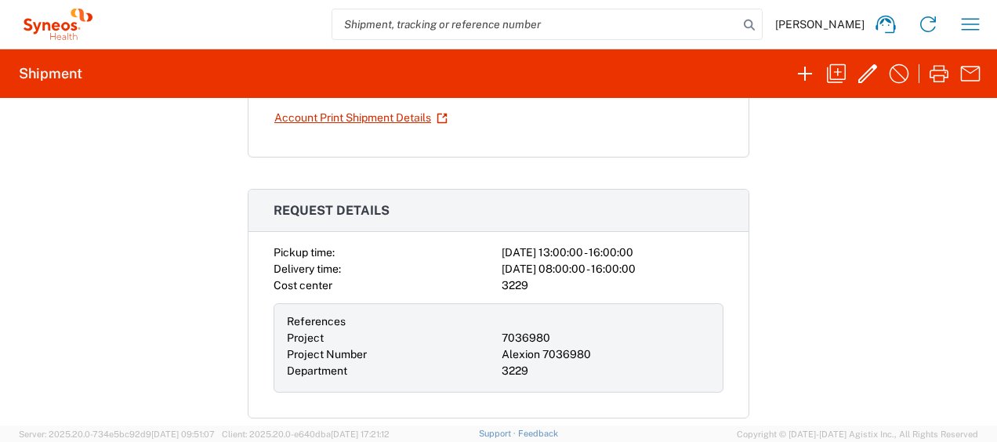
scroll to position [157, 0]
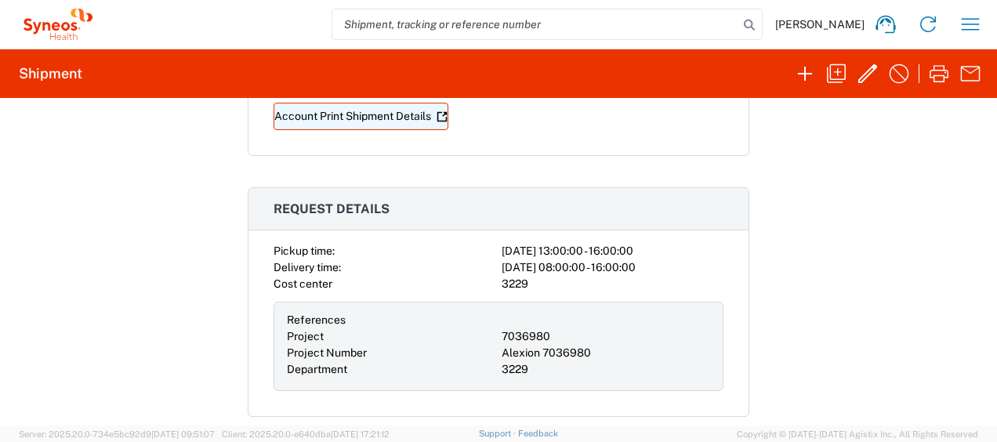
click at [362, 104] on link "Account Print Shipment Details" at bounding box center [360, 116] width 175 height 27
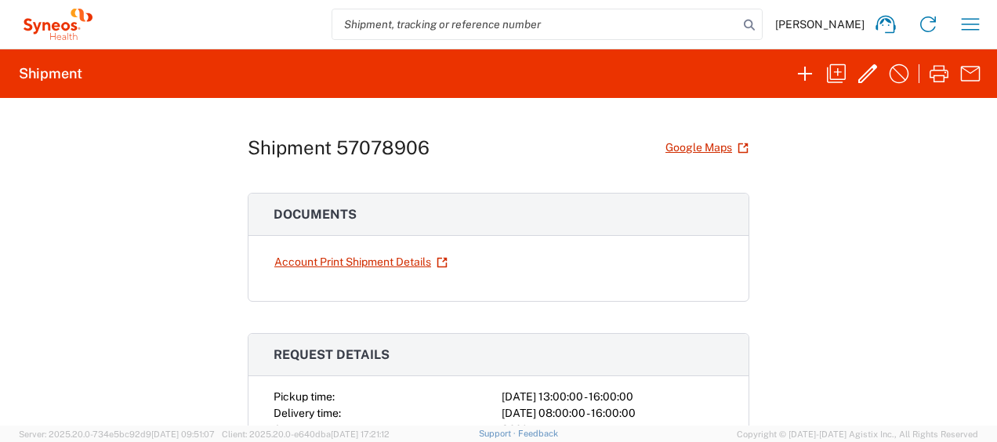
scroll to position [0, 0]
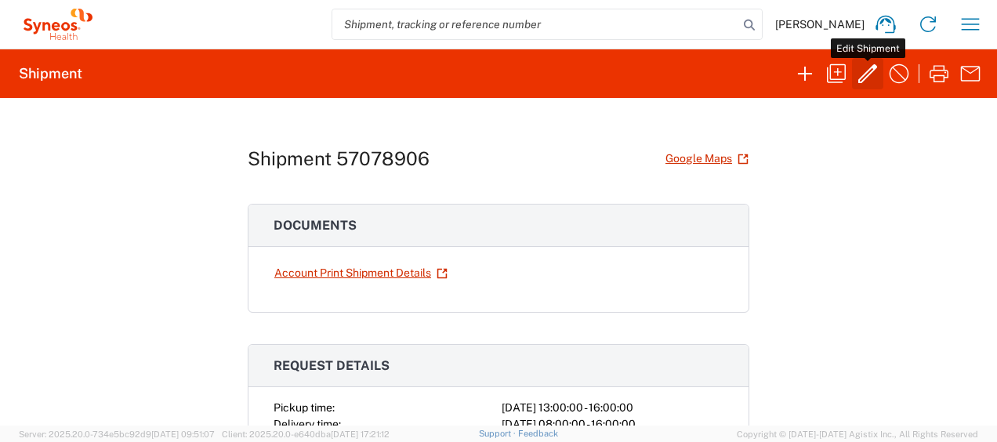
click at [865, 77] on icon "button" at bounding box center [867, 73] width 25 height 25
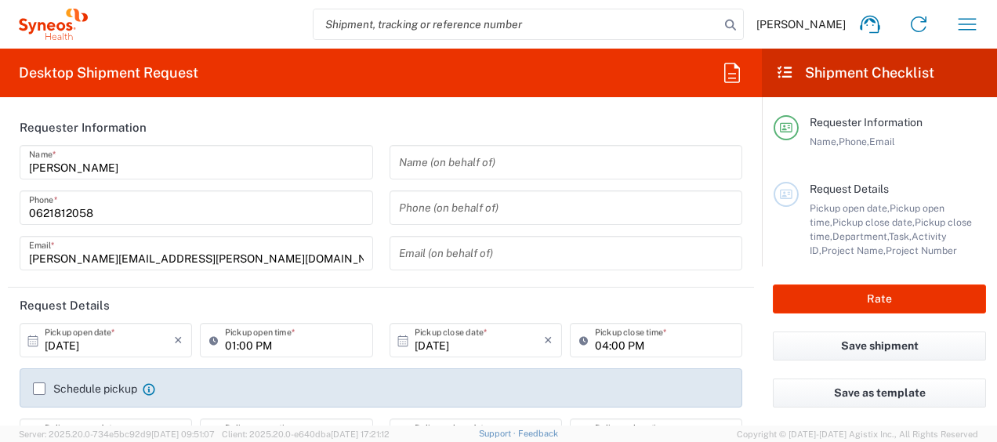
type input "3229"
type input "7036980"
type input "Alexion 7036980"
type input "Nouvelle-Aquitaine"
type input "Medium Box"
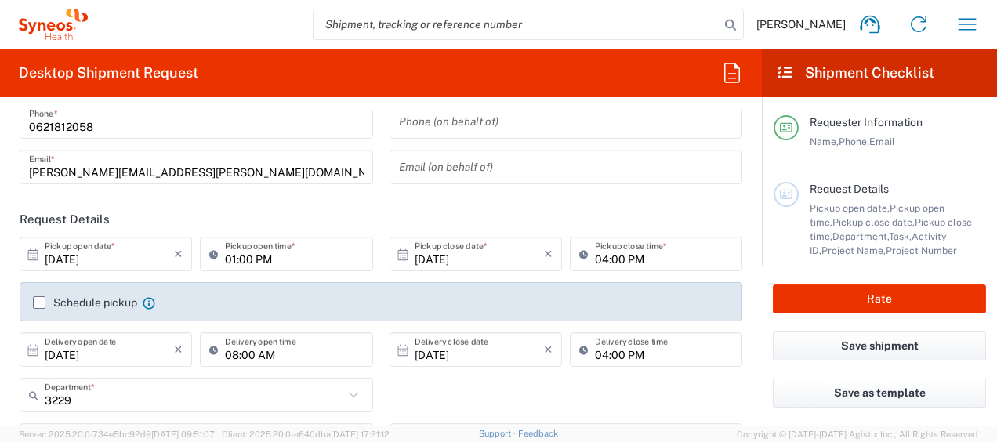
scroll to position [235, 0]
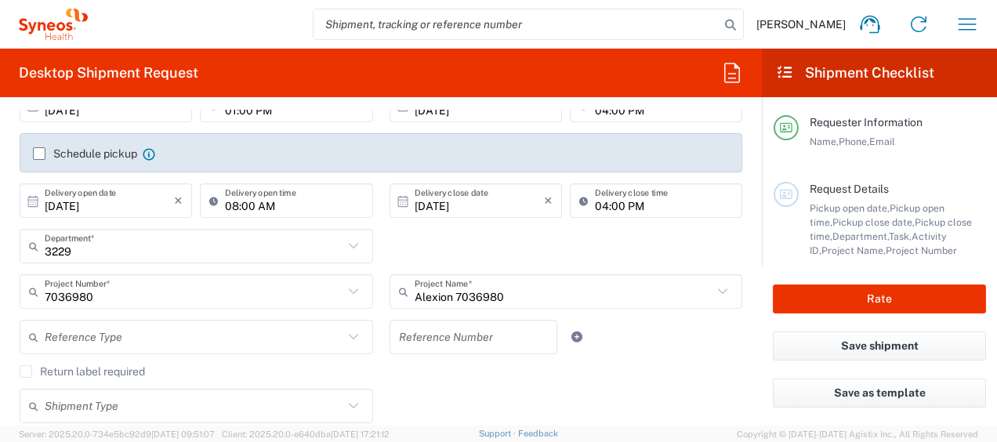
drag, startPoint x: 962, startPoint y: 22, endPoint x: 777, endPoint y: 138, distance: 218.3
click at [963, 21] on icon "button" at bounding box center [966, 24] width 25 height 25
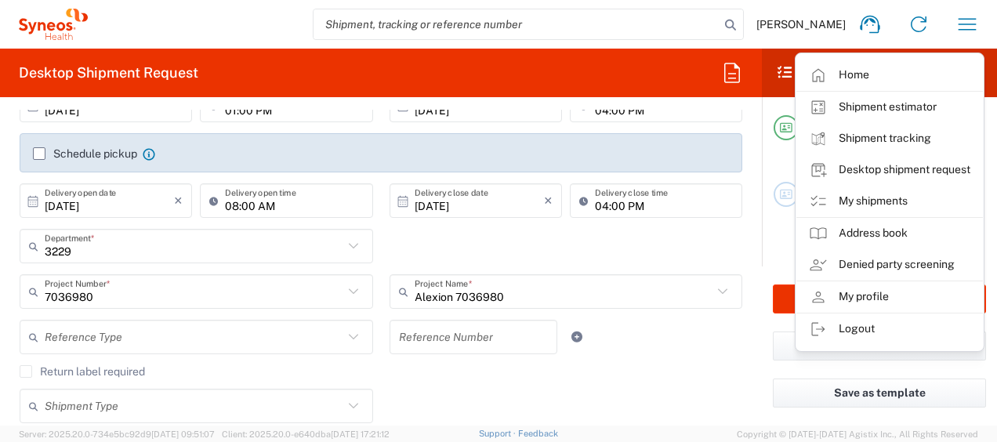
click at [901, 137] on link "Shipment tracking" at bounding box center [889, 138] width 186 height 31
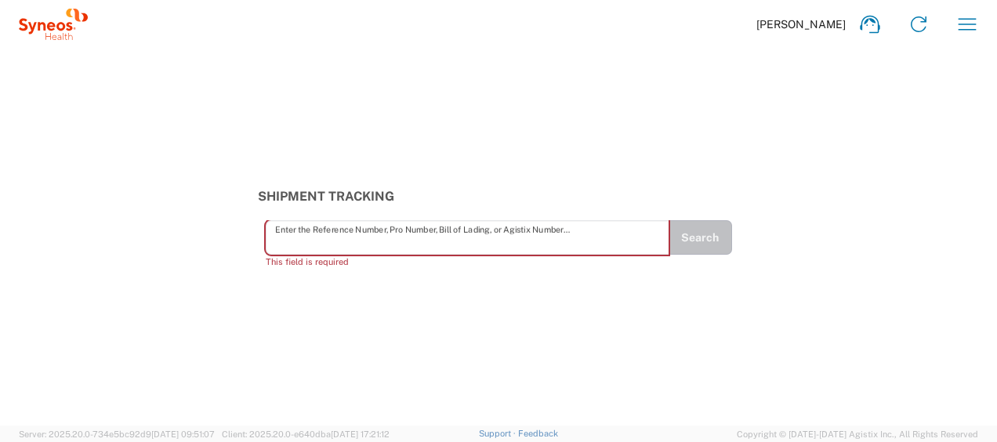
click at [408, 236] on input "text" at bounding box center [467, 237] width 385 height 27
paste input ": 57078906"
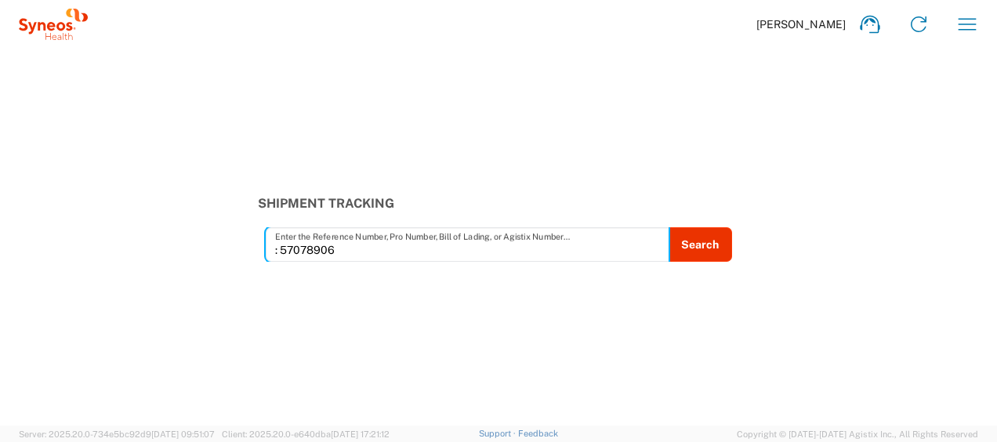
click at [283, 249] on input ": 57078906" at bounding box center [467, 244] width 385 height 27
click at [567, 234] on input "57078906" at bounding box center [467, 244] width 385 height 27
drag, startPoint x: 567, startPoint y: 234, endPoint x: 634, endPoint y: 234, distance: 66.6
click at [626, 234] on input "57078906" at bounding box center [467, 244] width 385 height 27
drag, startPoint x: 634, startPoint y: 234, endPoint x: 655, endPoint y: 240, distance: 22.1
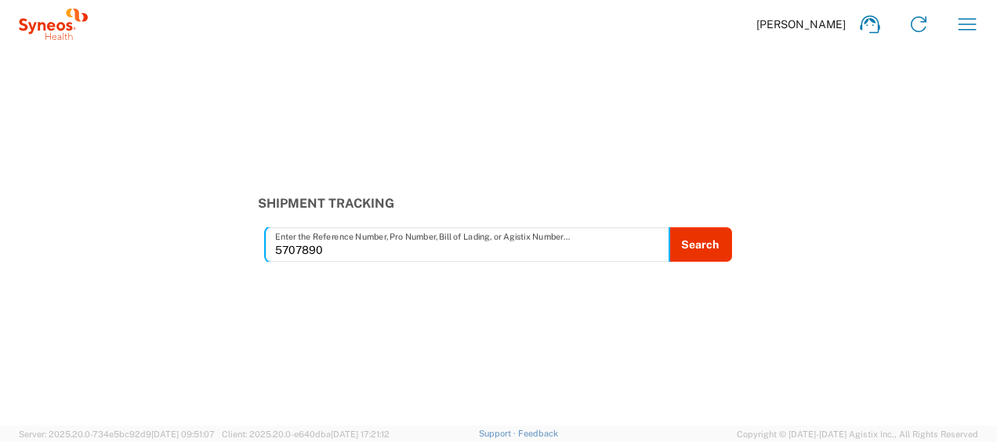
click at [653, 238] on input "5707890" at bounding box center [467, 244] width 385 height 27
type input "57078906"
click at [690, 244] on button "Search" at bounding box center [700, 244] width 64 height 34
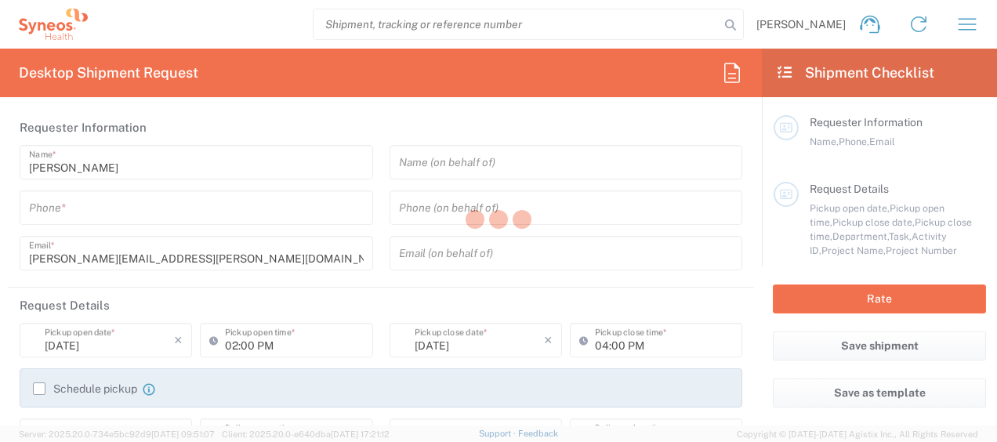
type input "3229"
type input "France"
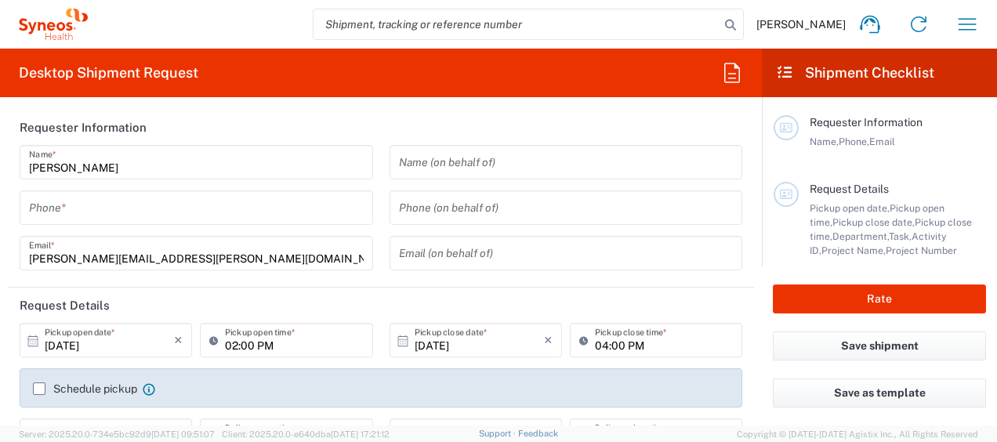
type input "Syneos Health France SARL"
click at [579, 28] on input "search" at bounding box center [516, 24] width 406 height 30
paste input ": 57078906"
drag, startPoint x: 338, startPoint y: 24, endPoint x: 349, endPoint y: 28, distance: 12.7
click at [338, 23] on input ": 57078906" at bounding box center [516, 24] width 406 height 30
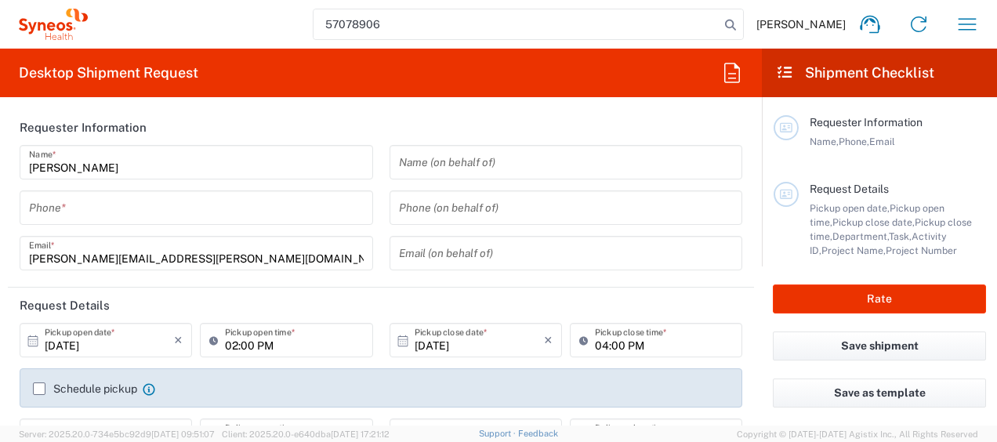
type input "57078906"
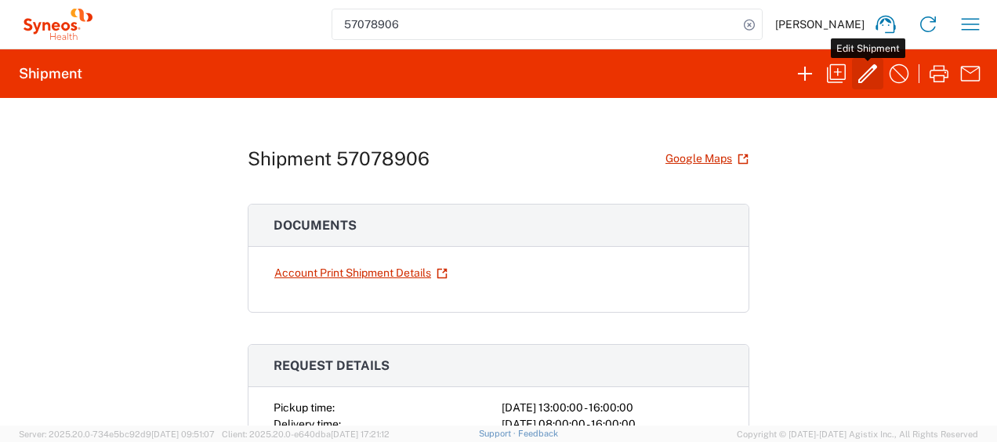
click at [865, 74] on icon "button" at bounding box center [867, 73] width 25 height 25
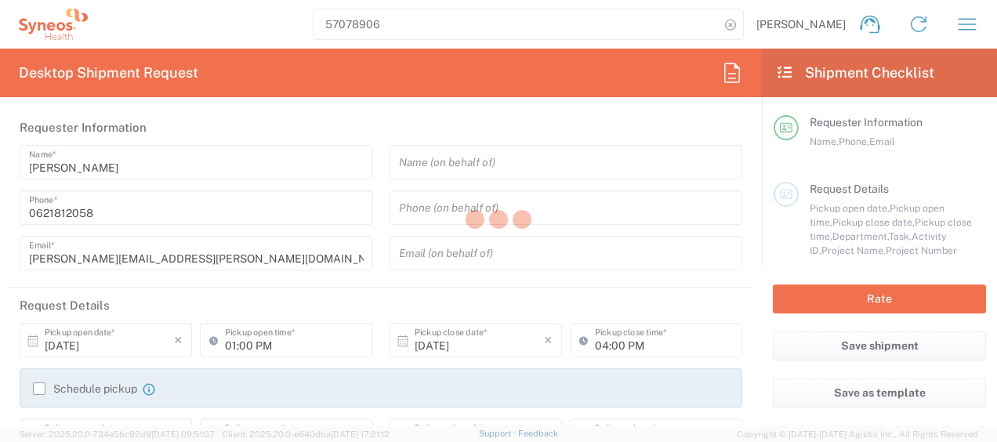
type input "3229"
type input "7036980"
type input "Alexion 7036980"
type input "Nouvelle-Aquitaine"
type input "Medium Box"
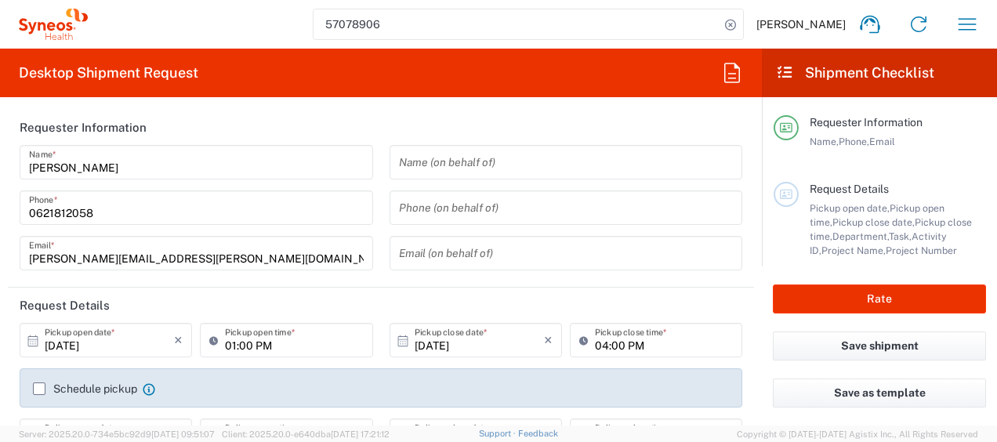
click at [39, 386] on label "Schedule pickup" at bounding box center [85, 388] width 104 height 13
click at [39, 389] on input "Schedule pickup" at bounding box center [39, 389] width 0 height 0
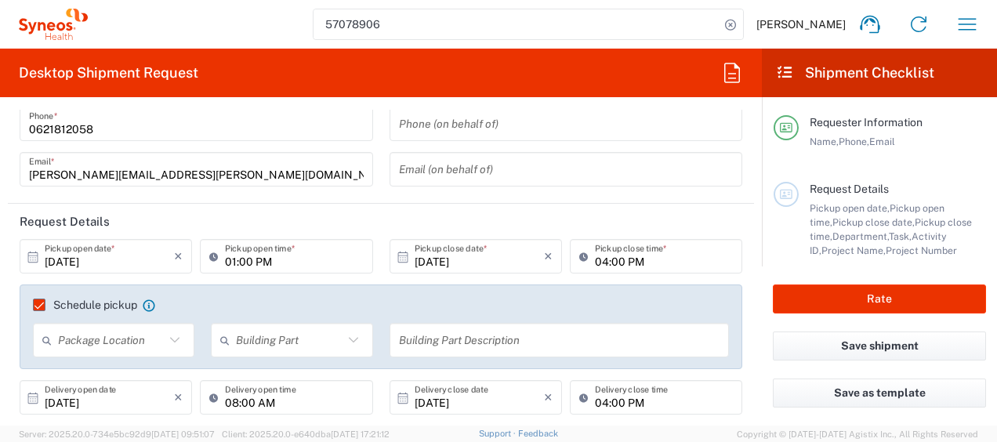
scroll to position [157, 0]
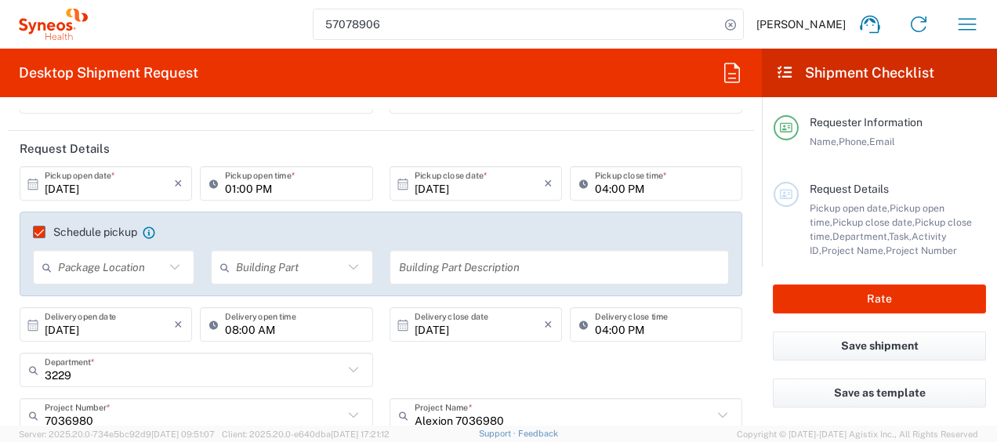
click at [172, 267] on icon at bounding box center [175, 267] width 20 height 20
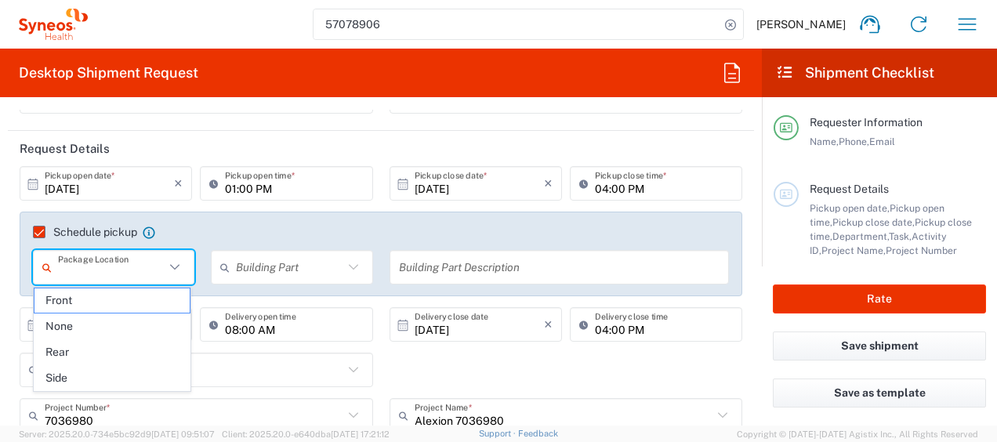
click at [280, 227] on agx-checkbox-control "Schedule pickup When scheduling a pickup please be sure to meet the following c…" at bounding box center [381, 232] width 696 height 14
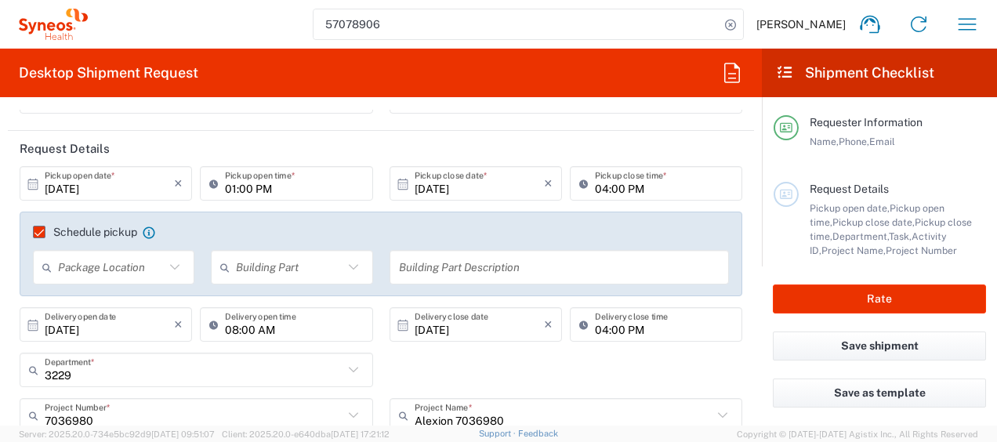
click at [42, 230] on label "Schedule pickup" at bounding box center [85, 232] width 104 height 13
click at [32, 232] on input "Schedule pickup" at bounding box center [32, 232] width 0 height 0
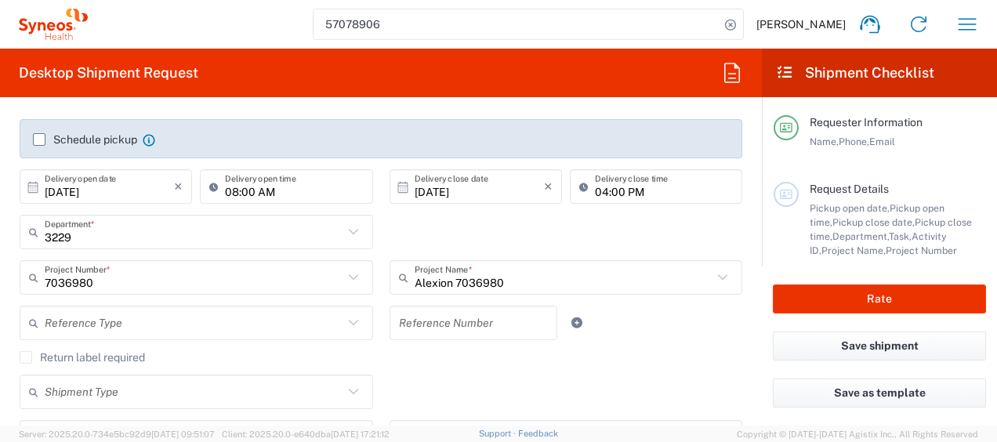
scroll to position [313, 0]
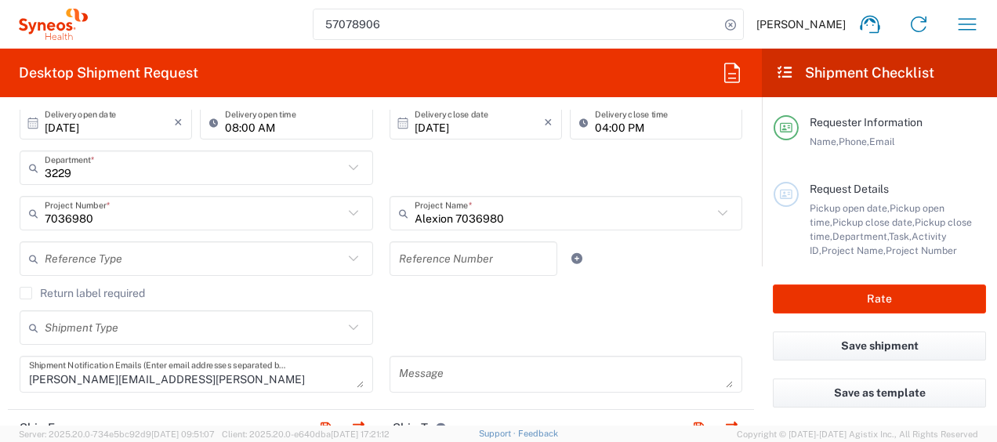
click at [873, 222] on span "Pickup close date," at bounding box center [873, 222] width 82 height 12
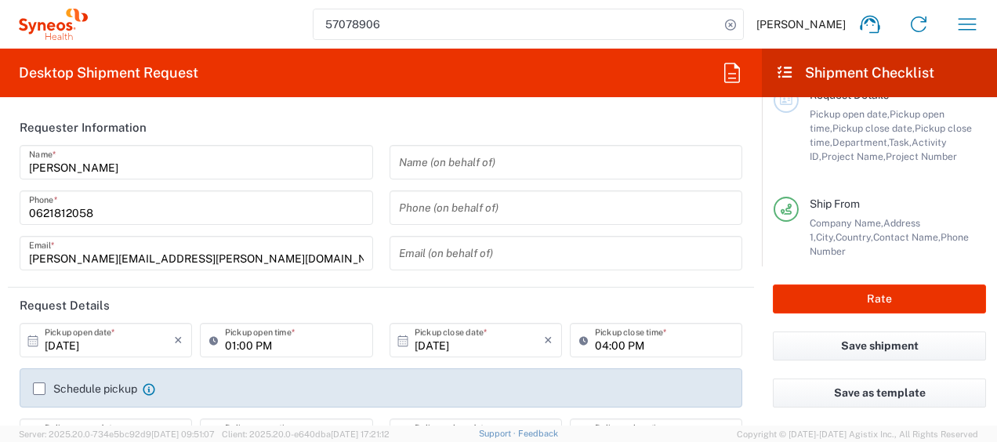
scroll to position [78, 0]
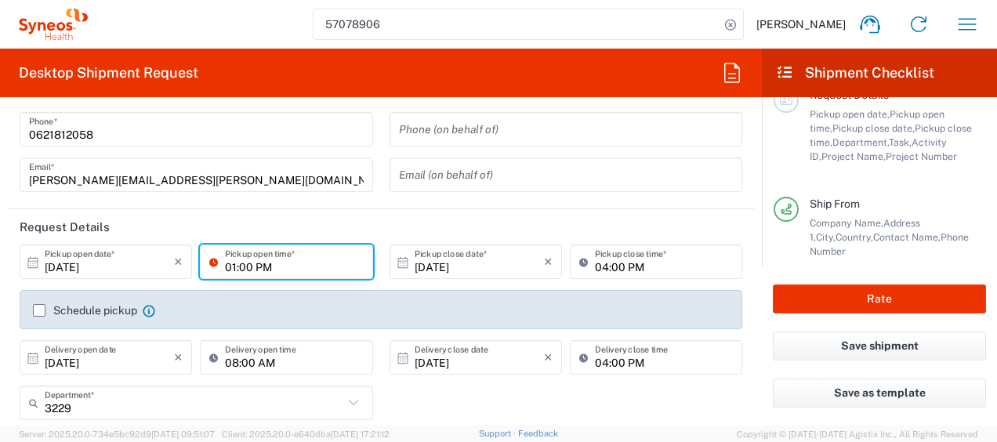
click at [262, 269] on input "01:00 PM" at bounding box center [294, 261] width 138 height 27
click at [259, 266] on input "01:00 PM" at bounding box center [294, 261] width 138 height 27
type input "01:00 AM"
click at [748, 261] on form "Requester Information Stephanie Perrin Name * 0621812058 Phone * stephanie.perr…" at bounding box center [381, 268] width 762 height 316
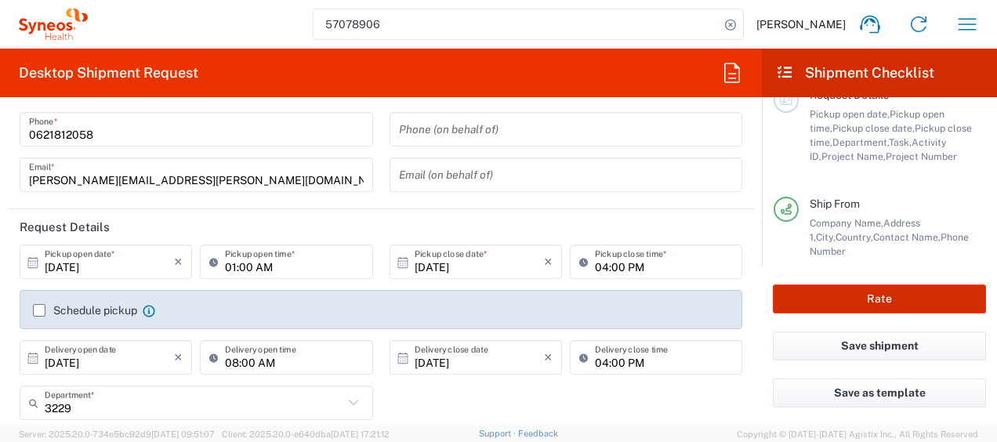
click at [813, 299] on button "Rate" at bounding box center [879, 298] width 213 height 29
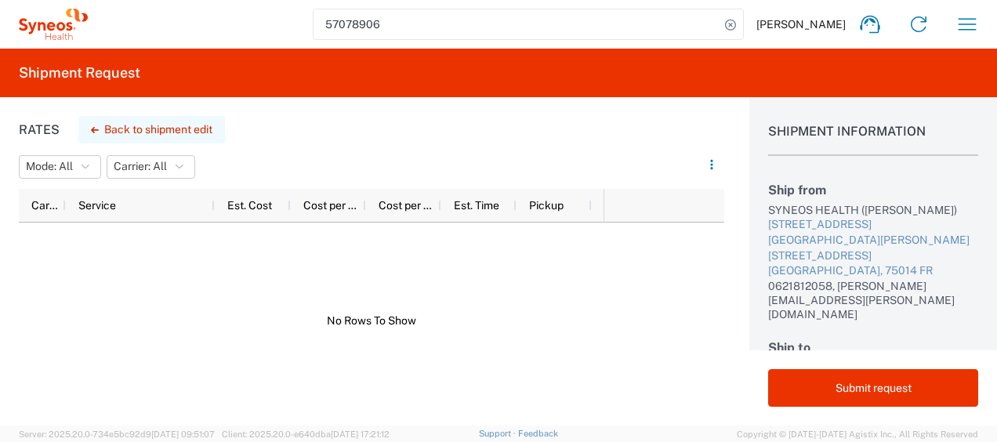
click at [205, 127] on button "Back to shipment edit" at bounding box center [151, 129] width 147 height 27
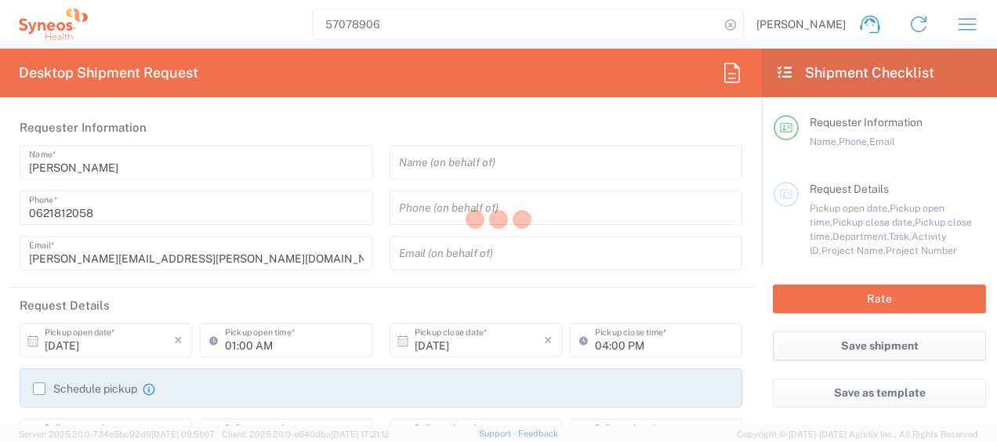
type input "7036980"
type input "Nouvelle-Aquitaine"
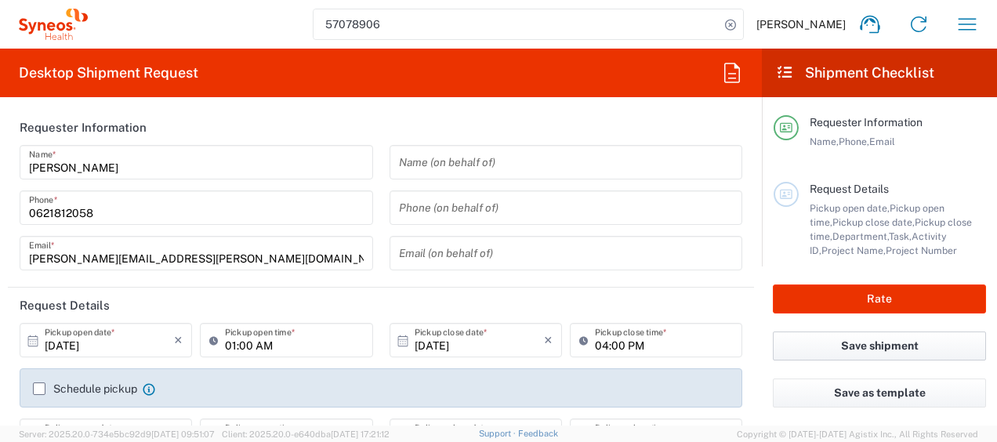
type input "3229"
type input "Alexion 7036980"
type input "Medium Box"
click at [259, 343] on input "01:00 AM" at bounding box center [294, 340] width 138 height 27
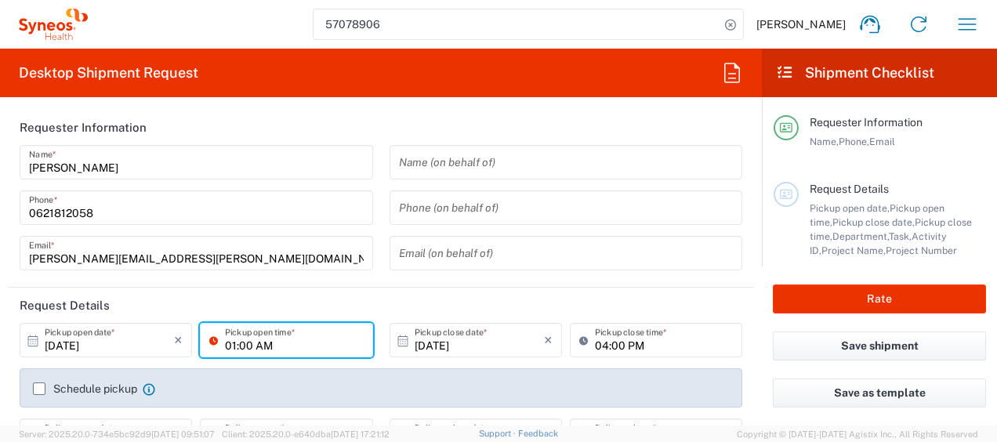
click at [259, 343] on input "01:00 AM" at bounding box center [294, 340] width 138 height 27
click at [259, 342] on input "01:00" at bounding box center [294, 340] width 138 height 27
type input "01:00 PM"
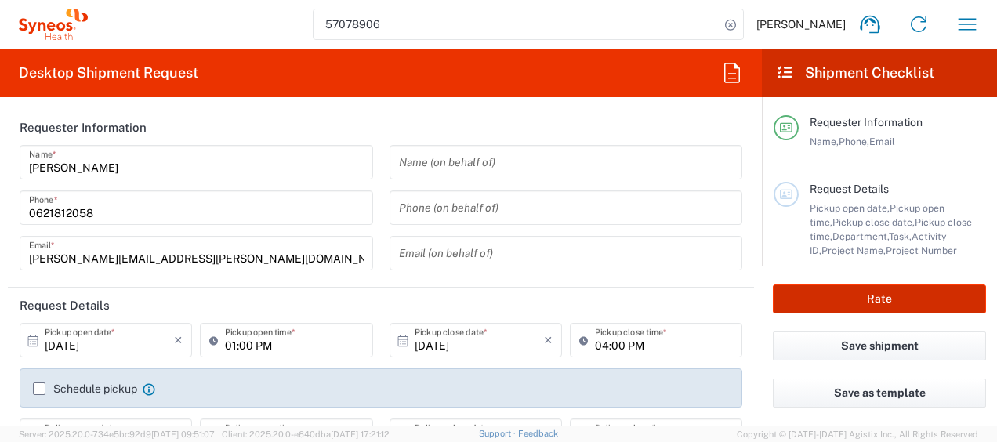
click at [845, 299] on button "Rate" at bounding box center [879, 298] width 213 height 29
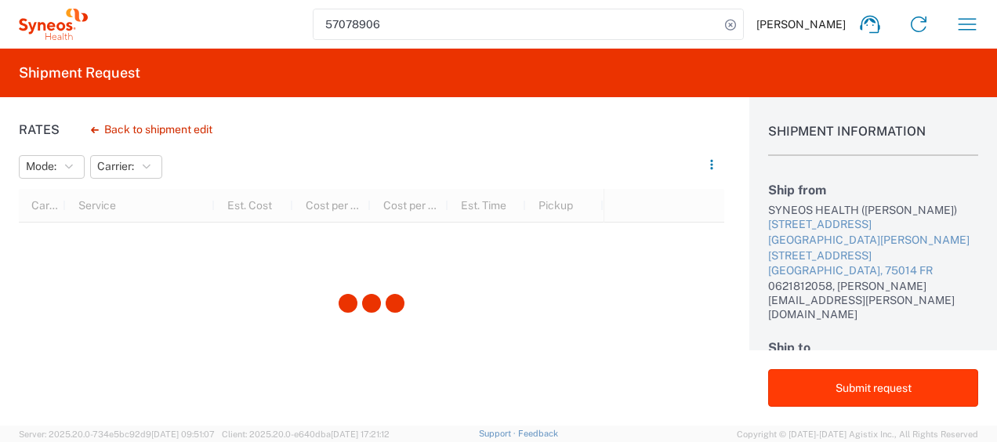
click at [889, 383] on button "Submit request" at bounding box center [873, 388] width 210 height 38
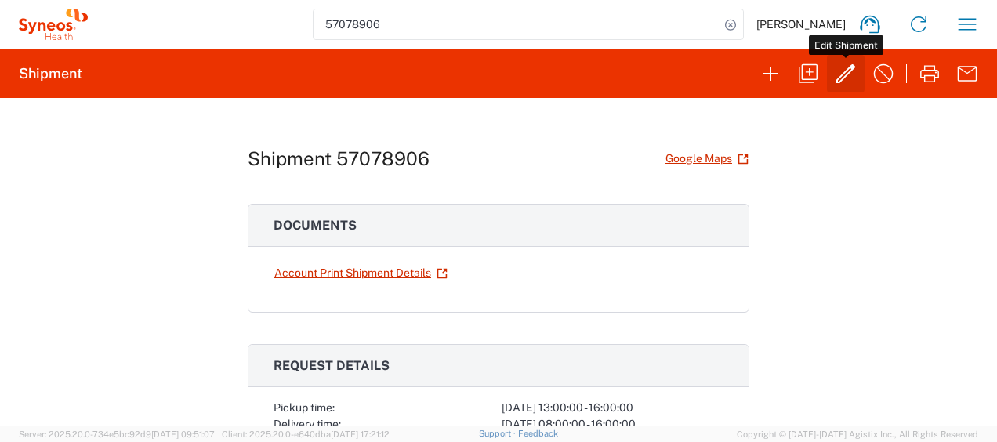
click at [850, 73] on icon "button" at bounding box center [845, 73] width 25 height 25
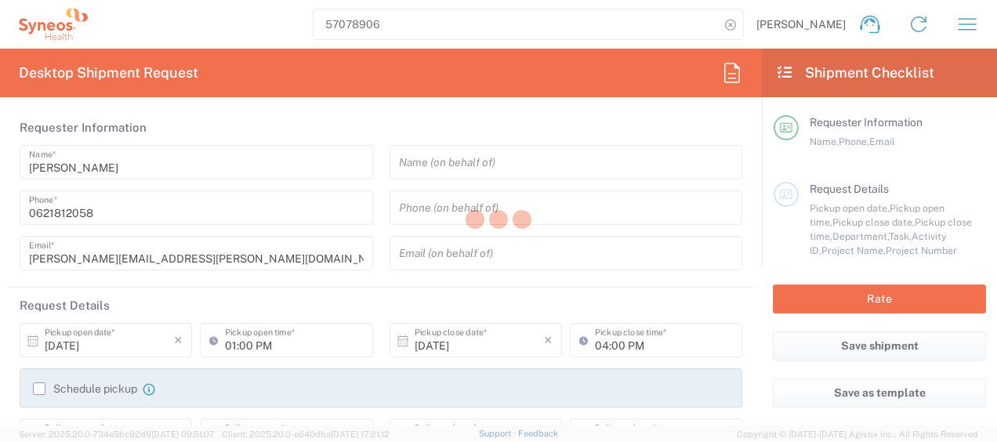
type input "3229"
type input "7036980"
type input "Alexion 7036980"
type input "Nouvelle-Aquitaine"
type input "Medium Box"
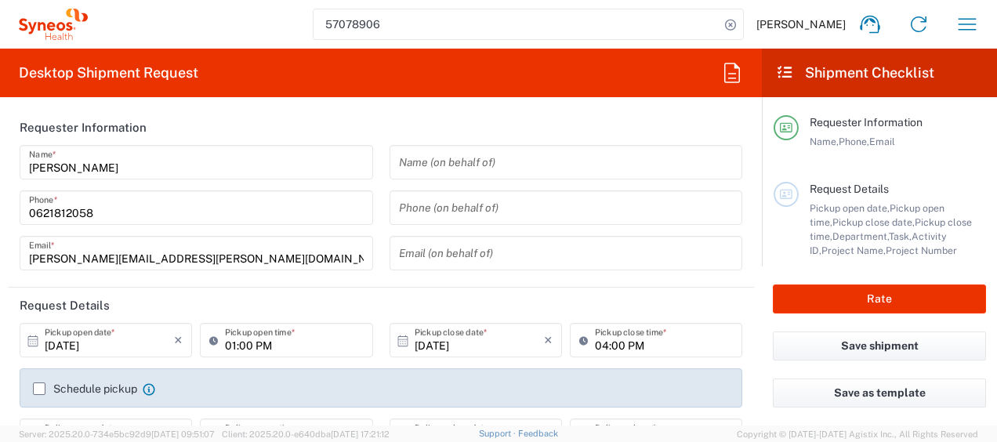
click at [257, 345] on input "01:00 PM" at bounding box center [294, 340] width 138 height 27
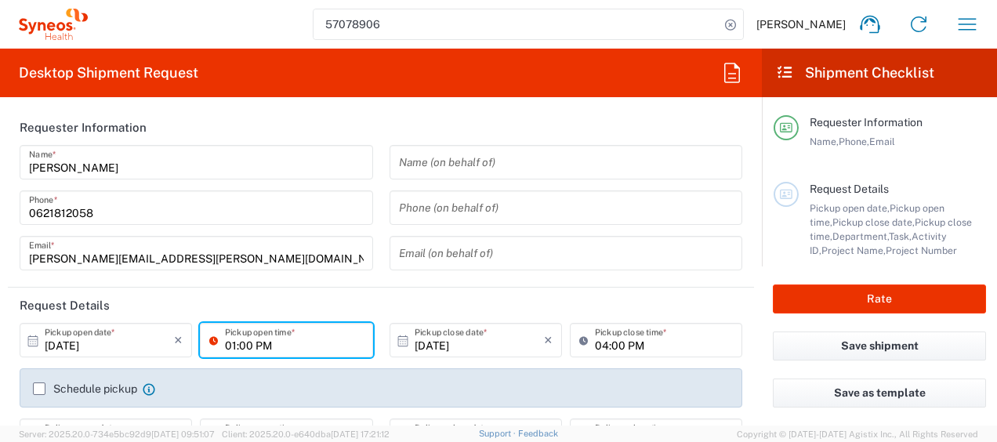
click at [257, 345] on input "01:00 PM" at bounding box center [294, 340] width 138 height 27
click at [230, 343] on input "01:00 PM" at bounding box center [294, 340] width 138 height 27
type input "10:00 AM"
click at [597, 351] on input "04:00 PM" at bounding box center [664, 340] width 138 height 27
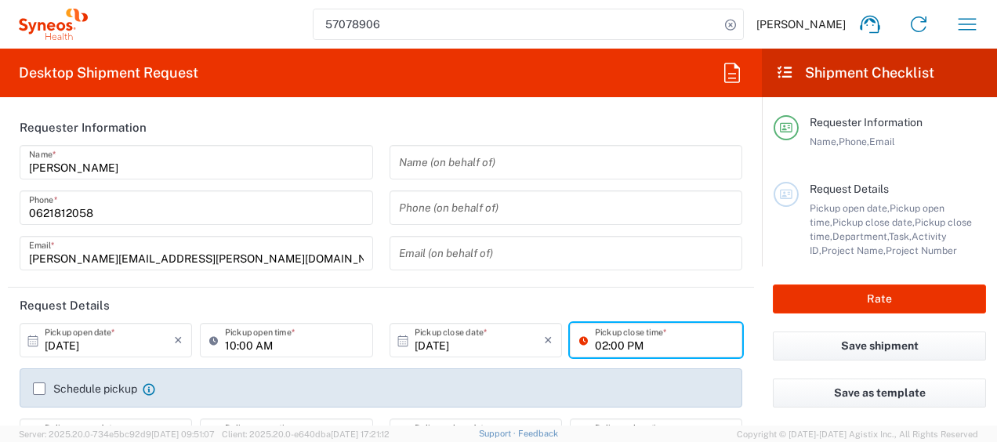
type input "02:00 PM"
click at [615, 296] on header "Request Details" at bounding box center [381, 305] width 746 height 35
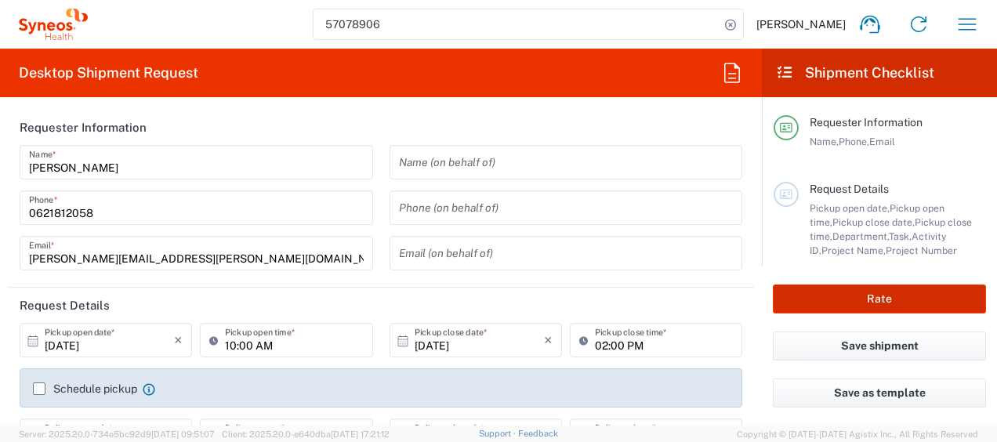
click at [812, 299] on button "Rate" at bounding box center [879, 298] width 213 height 29
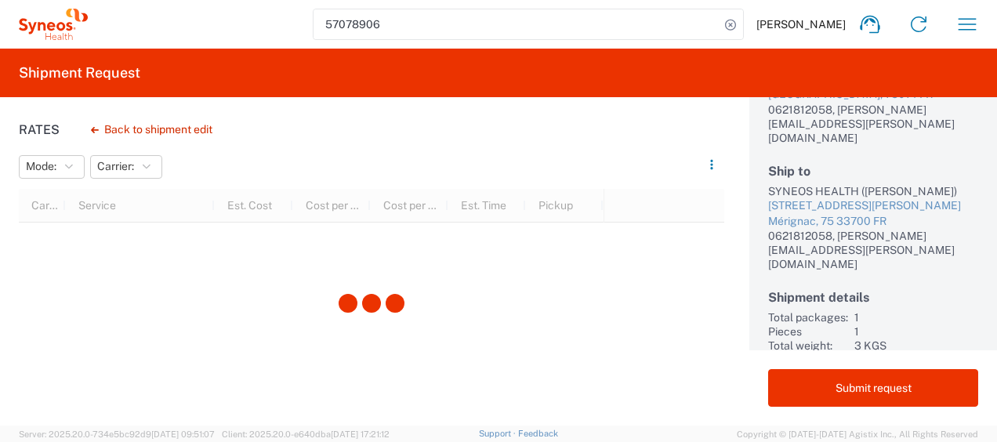
scroll to position [177, 0]
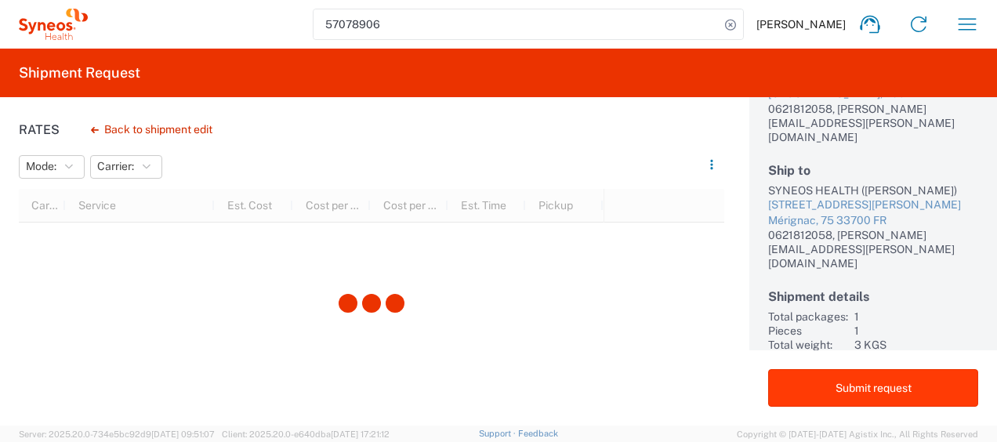
click at [900, 388] on button "Submit request" at bounding box center [873, 388] width 210 height 38
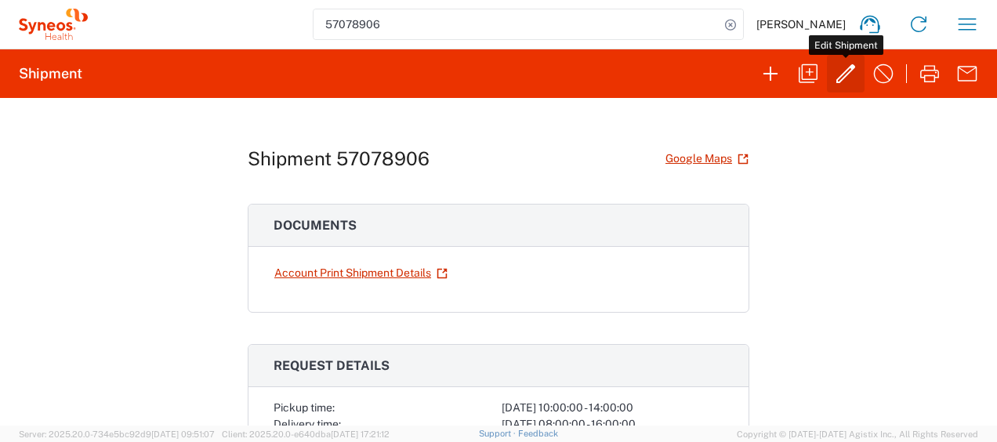
click at [845, 71] on icon "button" at bounding box center [845, 73] width 19 height 19
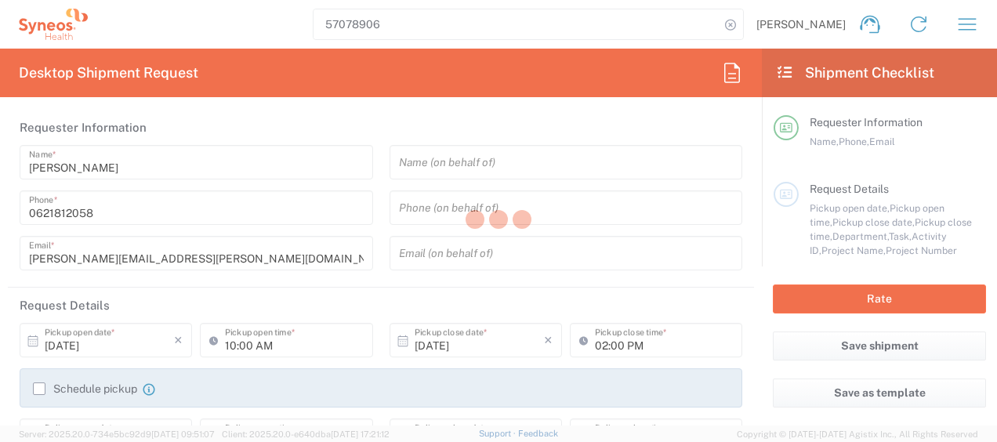
type input "3229"
type input "7036980"
type input "Alexion 7036980"
type input "Nouvelle-Aquitaine"
type input "Medium Box"
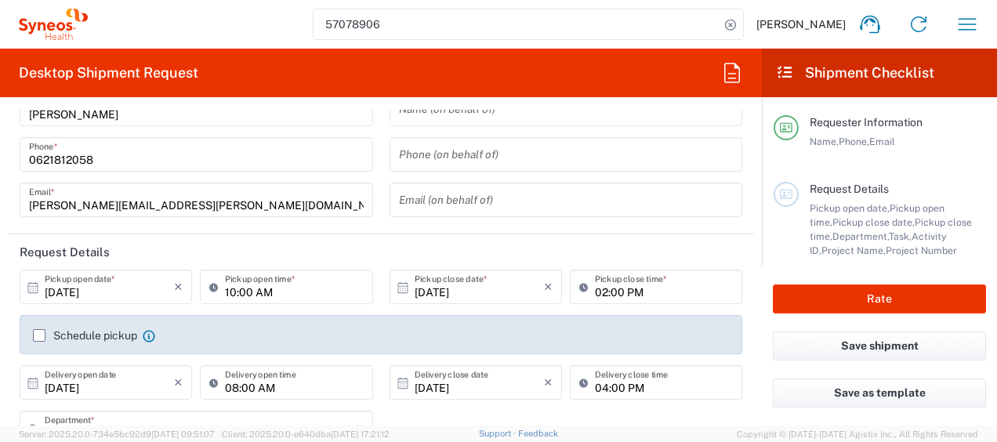
scroll to position [78, 0]
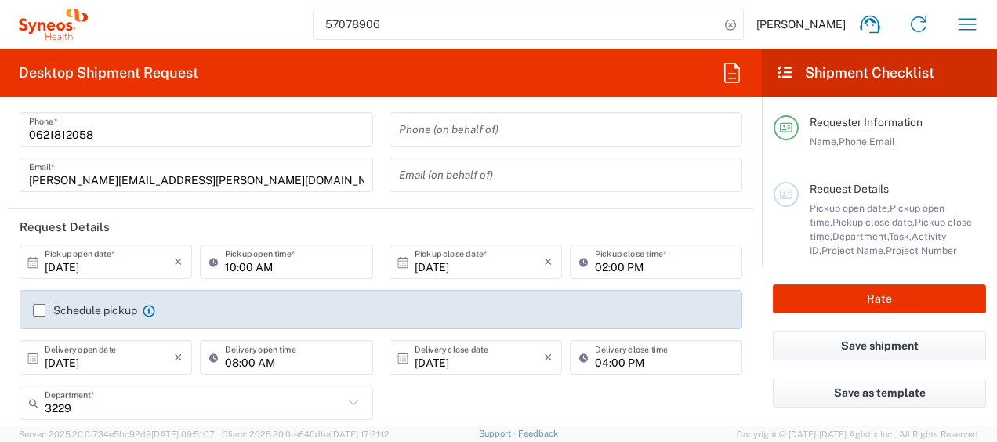
click at [468, 409] on div "3229 Department * 3229 3000 3100 3109 3110 3111 3112 3125 3130 3135 3136 3150 3…" at bounding box center [381, 408] width 739 height 45
click at [168, 269] on input "10/09/2025" at bounding box center [109, 261] width 129 height 27
click at [260, 269] on input "10:00 AM" at bounding box center [294, 261] width 138 height 27
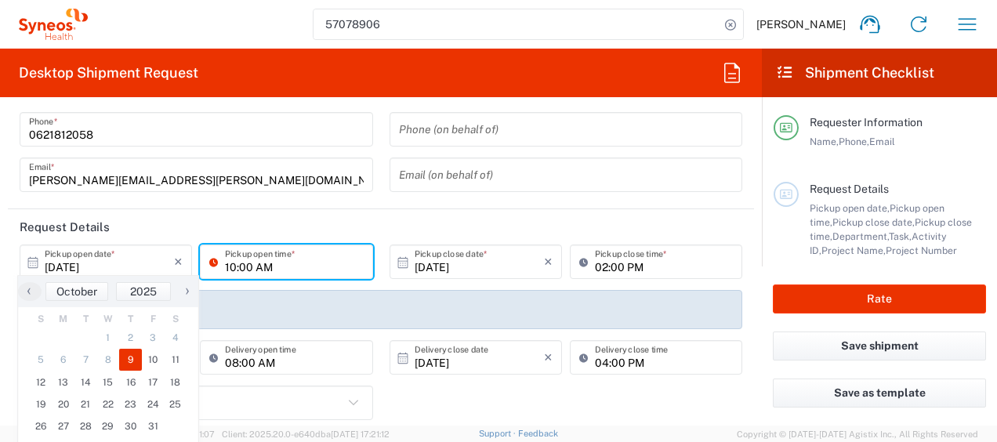
click at [131, 358] on span "9" at bounding box center [130, 360] width 23 height 22
click at [129, 358] on span "9" at bounding box center [130, 360] width 23 height 22
click at [234, 229] on header "Request Details" at bounding box center [381, 226] width 746 height 35
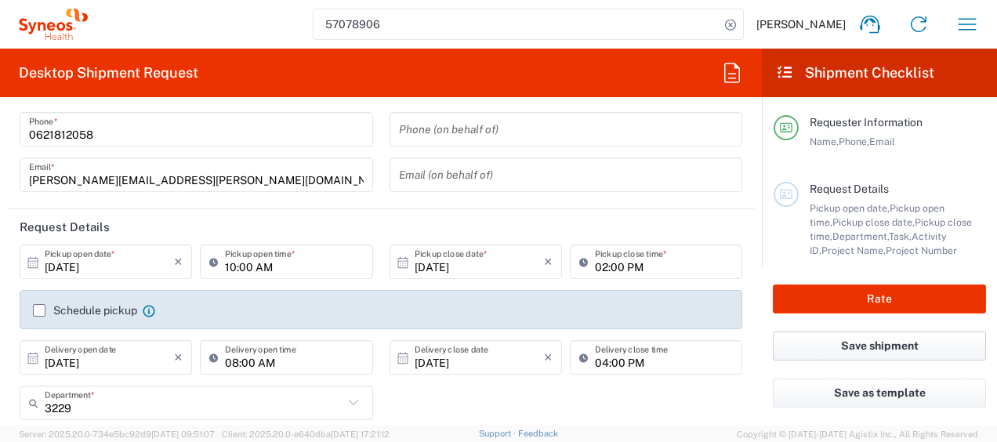
click at [833, 345] on button "Save shipment" at bounding box center [879, 345] width 213 height 29
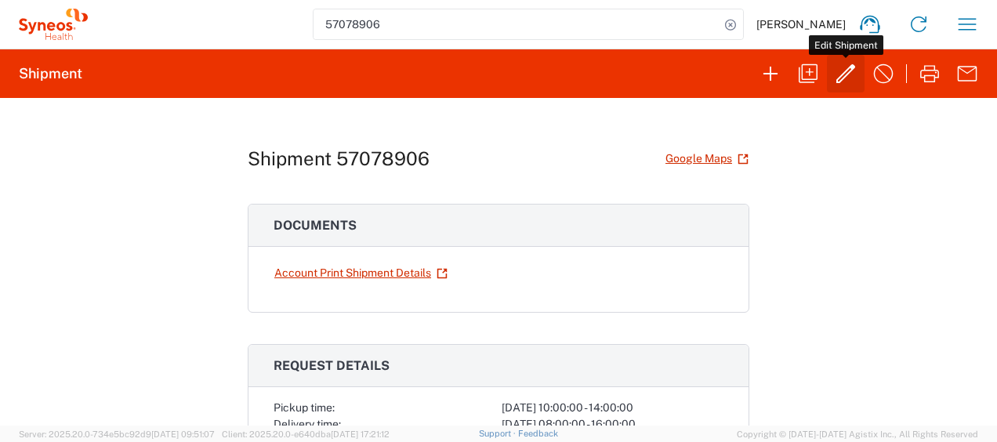
click at [849, 80] on icon "button" at bounding box center [845, 73] width 25 height 25
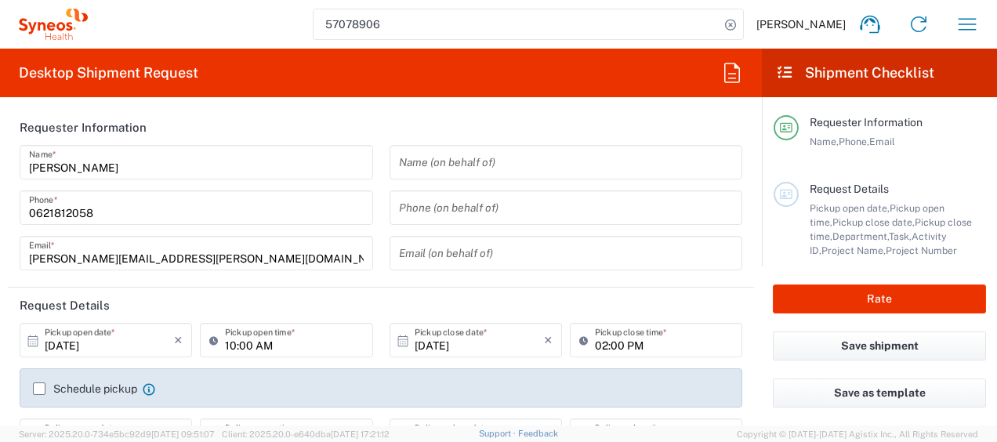
type input "3229"
type input "7036980"
type input "Alexion 7036980"
type input "Nouvelle-Aquitaine"
type input "Medium Box"
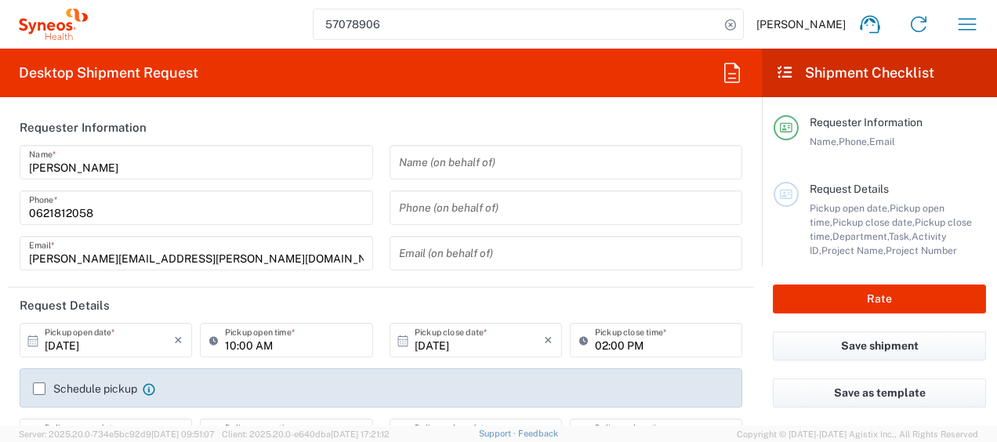
click at [44, 387] on label "Schedule pickup" at bounding box center [85, 388] width 104 height 13
click at [39, 389] on input "Schedule pickup" at bounding box center [39, 389] width 0 height 0
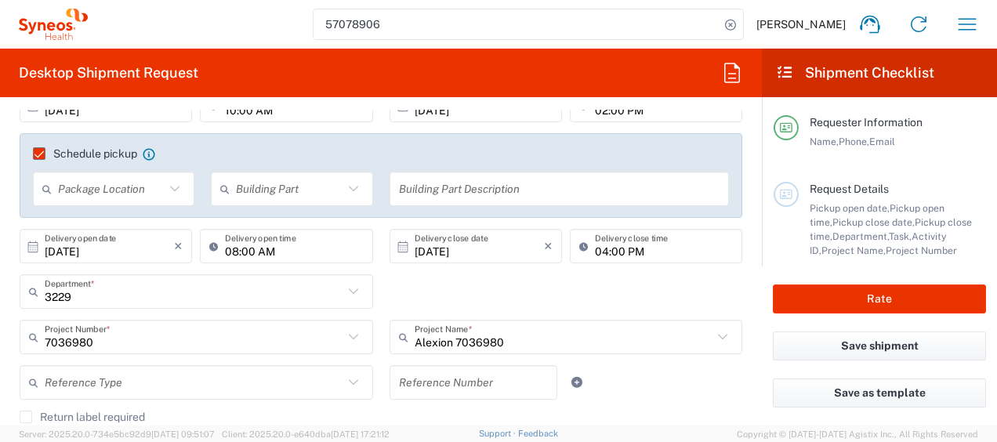
click at [171, 190] on icon at bounding box center [174, 188] width 9 height 5
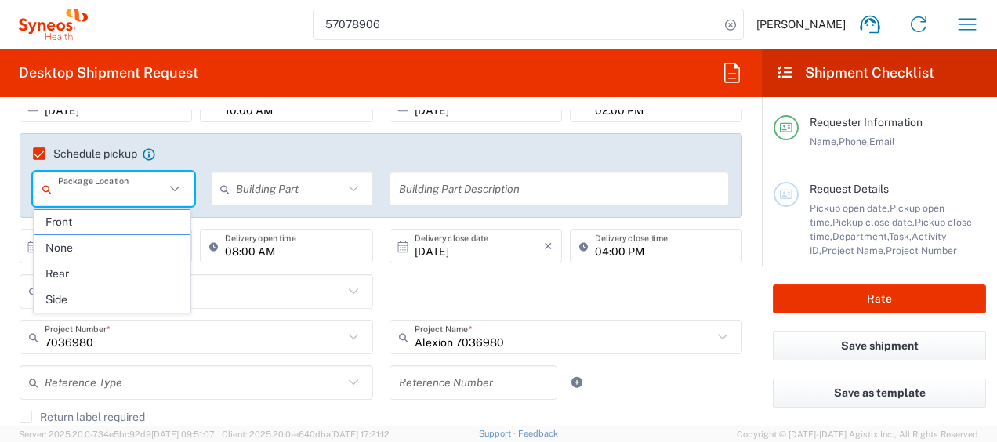
click at [244, 152] on agx-checkbox-control "Schedule pickup When scheduling a pickup please be sure to meet the following c…" at bounding box center [381, 154] width 696 height 14
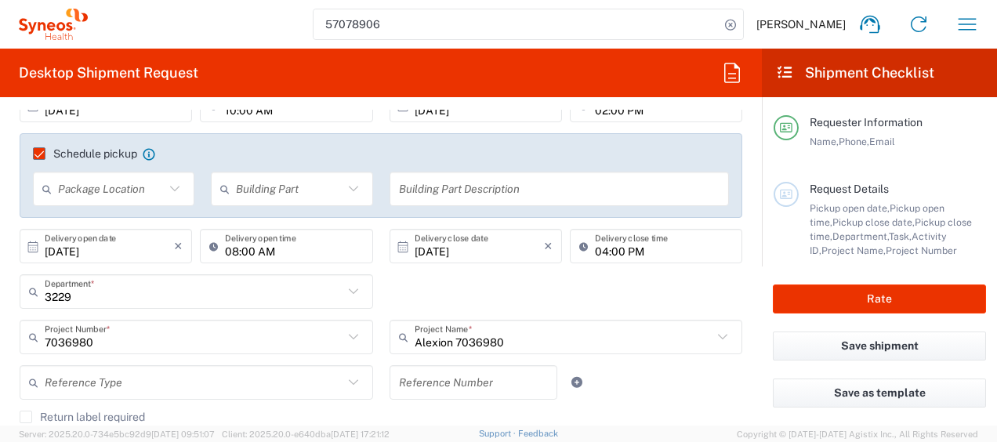
click at [348, 190] on icon at bounding box center [352, 188] width 9 height 5
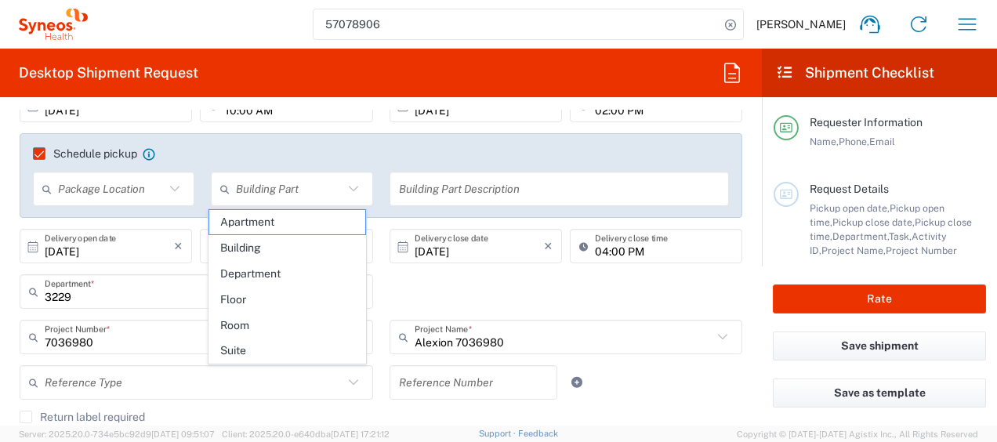
click at [400, 150] on agx-checkbox-control "Schedule pickup When scheduling a pickup please be sure to meet the following c…" at bounding box center [381, 154] width 696 height 14
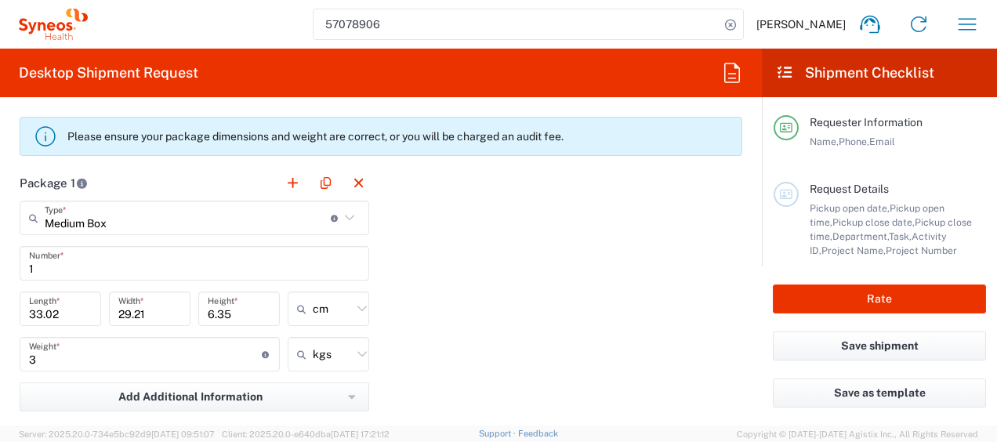
scroll to position [1567, 0]
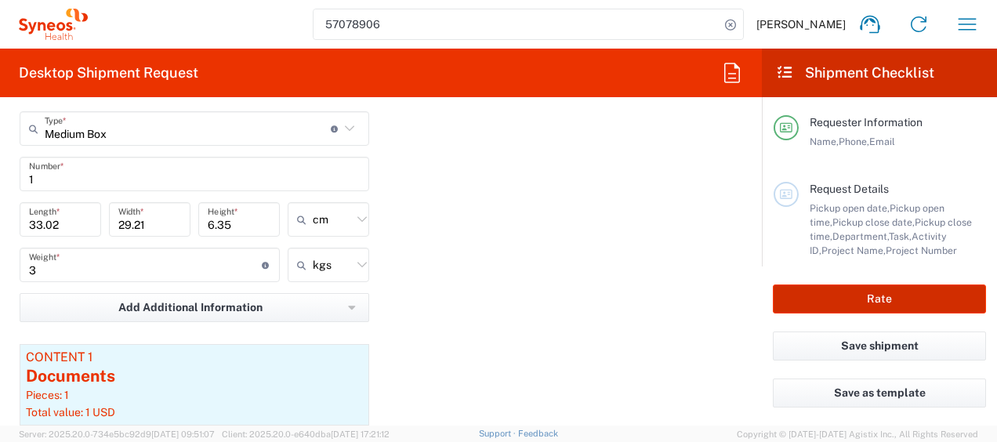
click at [873, 302] on button "Rate" at bounding box center [879, 298] width 213 height 29
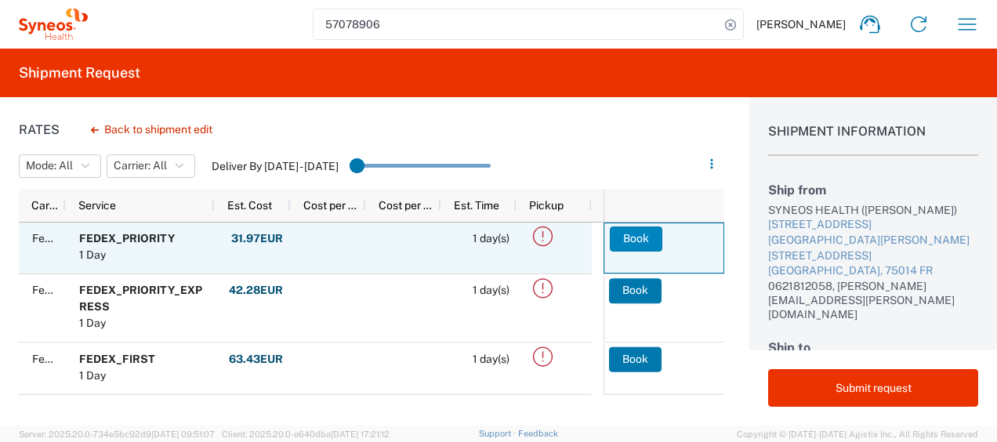
click at [621, 244] on button "Book" at bounding box center [636, 238] width 52 height 25
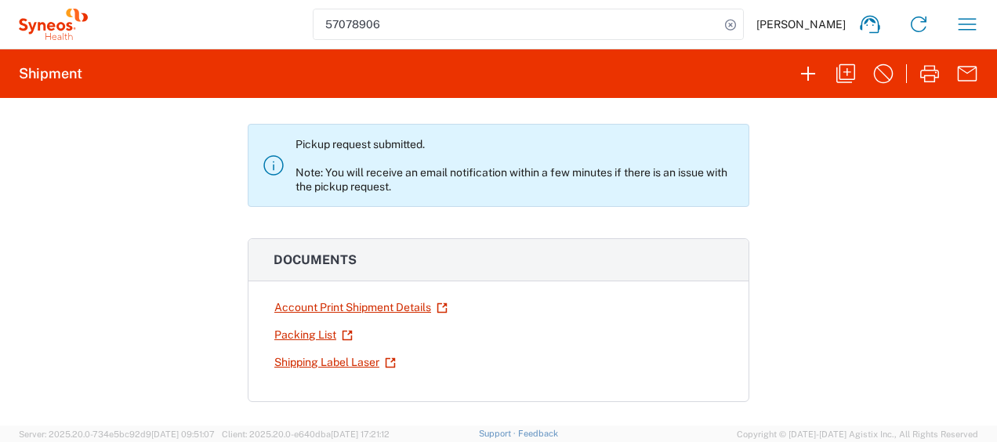
scroll to position [157, 0]
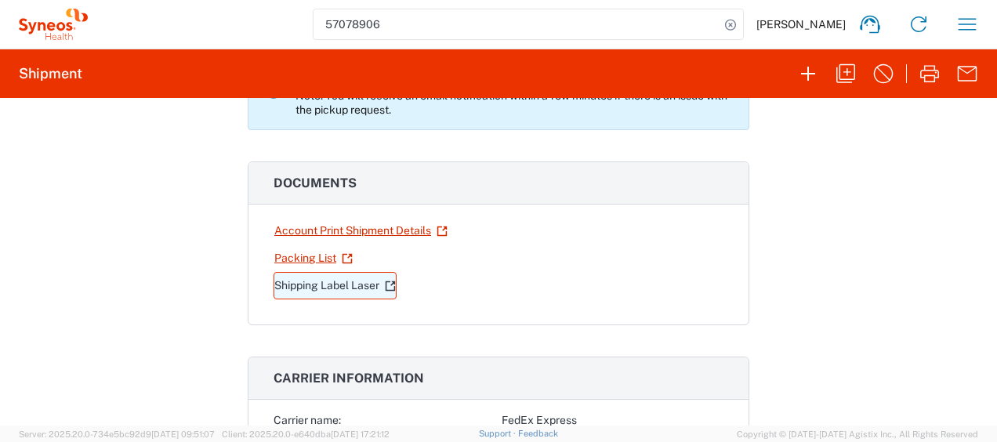
click at [319, 279] on link "Shipping Label Laser" at bounding box center [334, 285] width 123 height 27
